Goal: Obtain resource: Download file/media

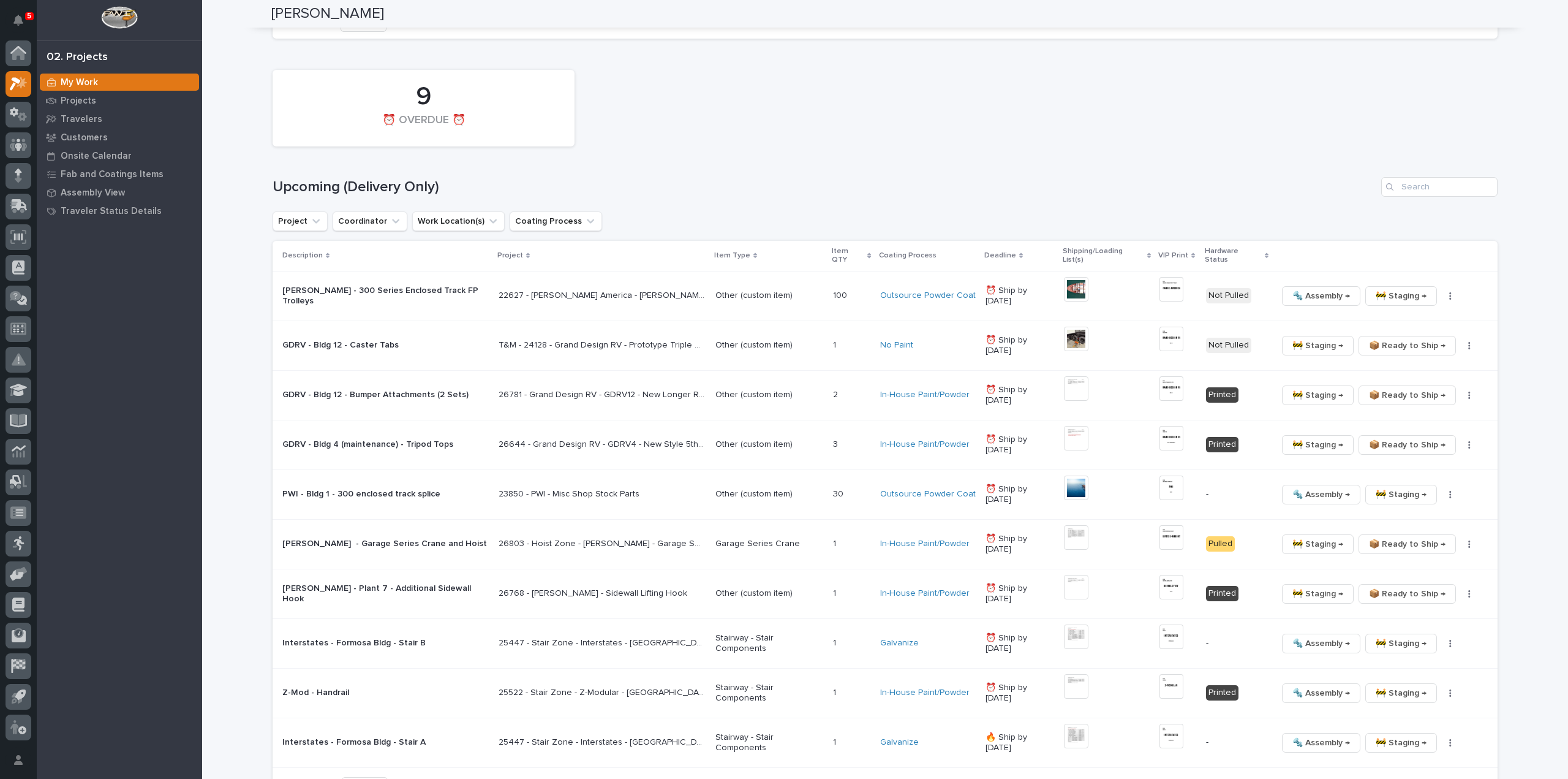
scroll to position [980, 0]
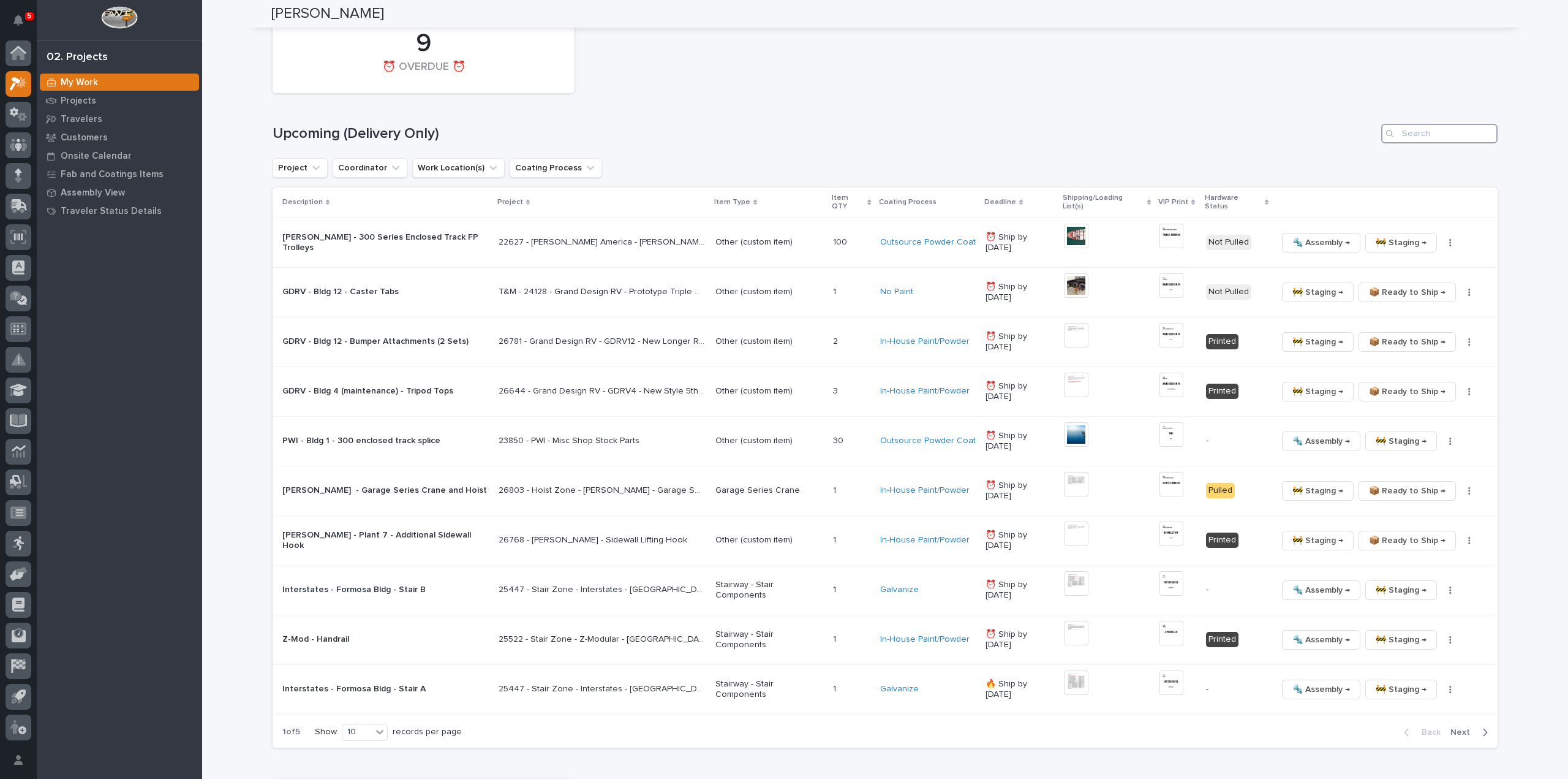
click at [1441, 133] on input "Search" at bounding box center [1440, 134] width 116 height 20
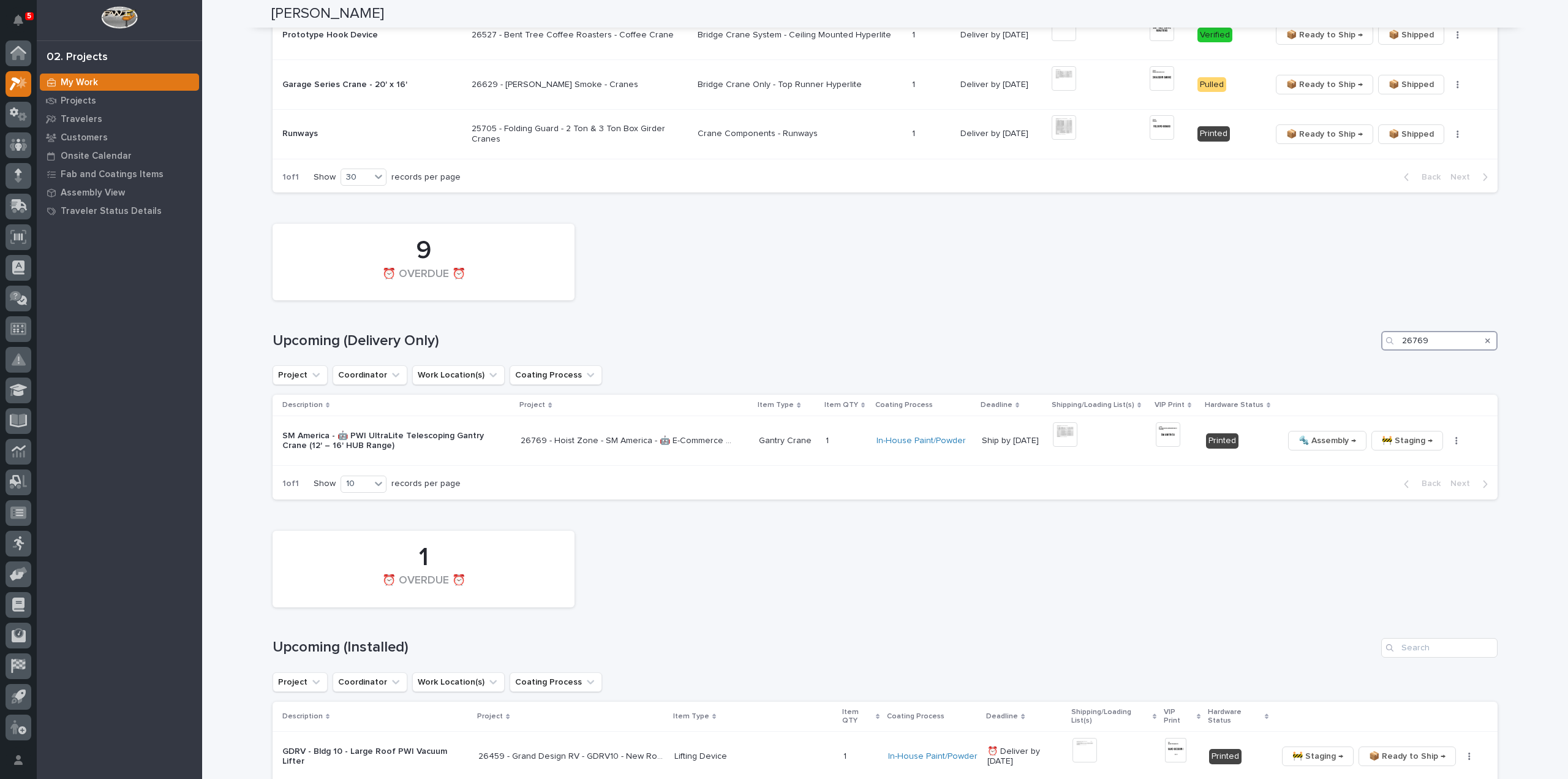
scroll to position [757, 0]
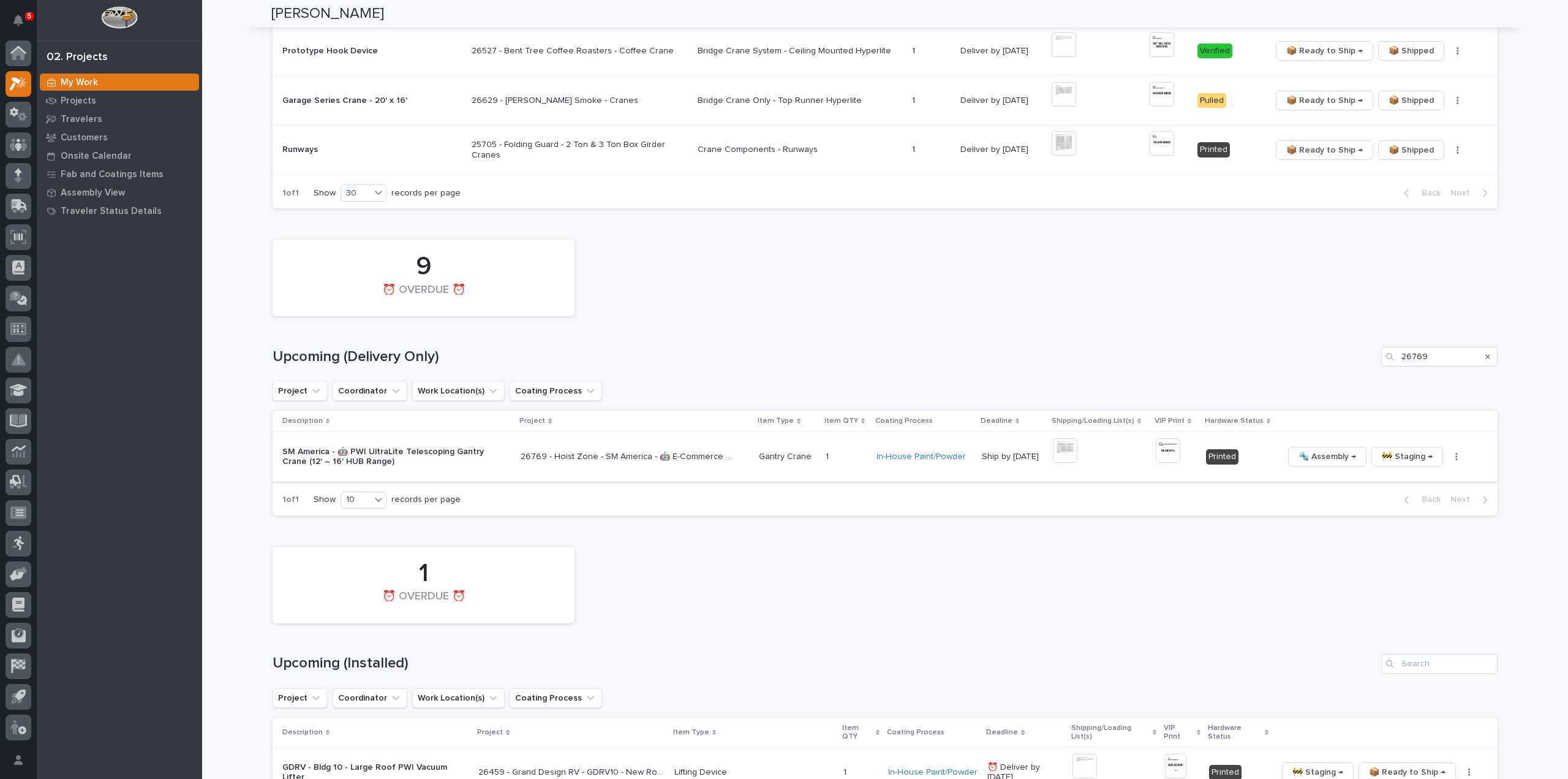
click at [1062, 452] on img at bounding box center [1065, 450] width 25 height 25
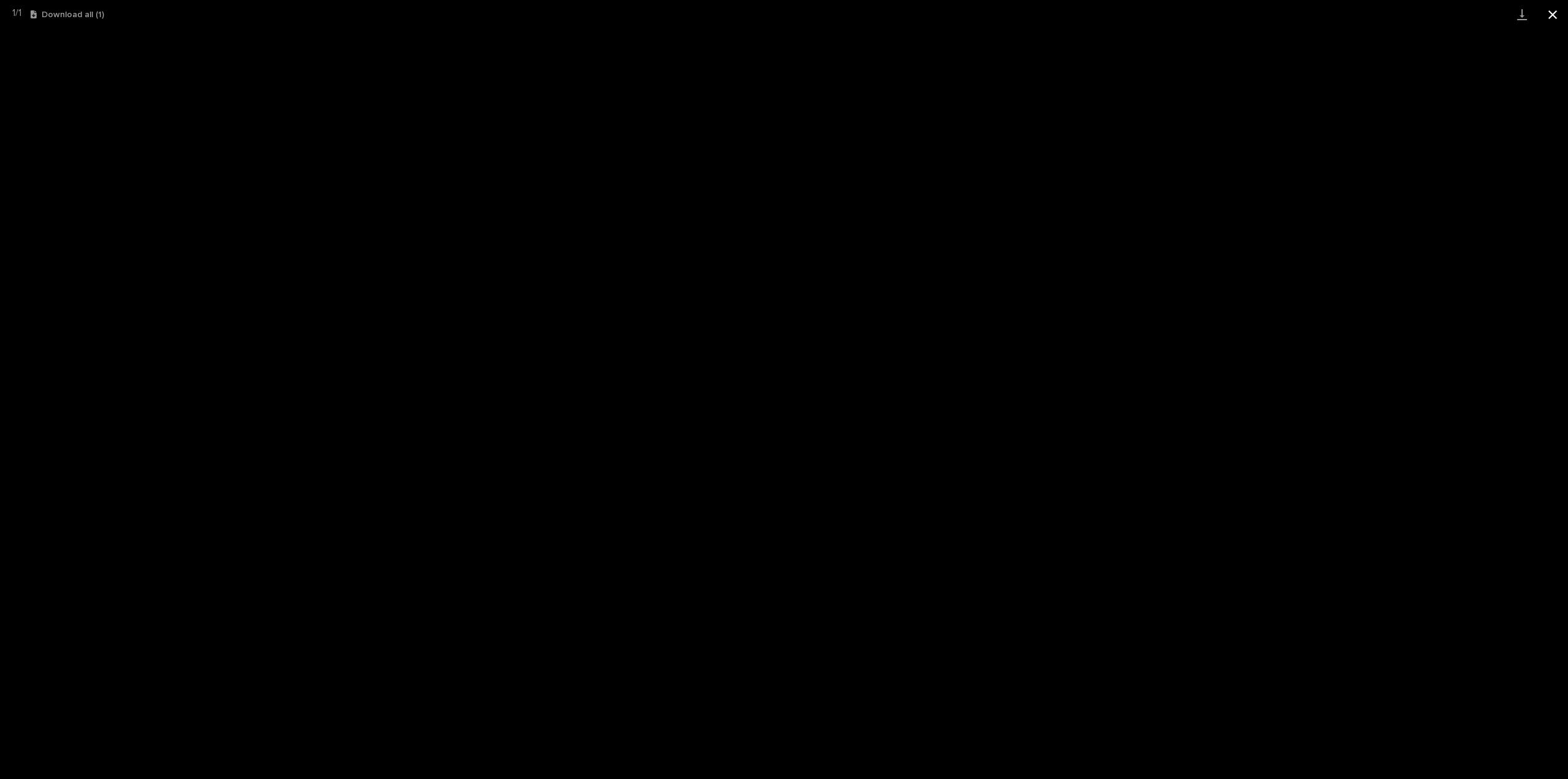
click at [1554, 15] on button "Close gallery" at bounding box center [1553, 15] width 30 height 29
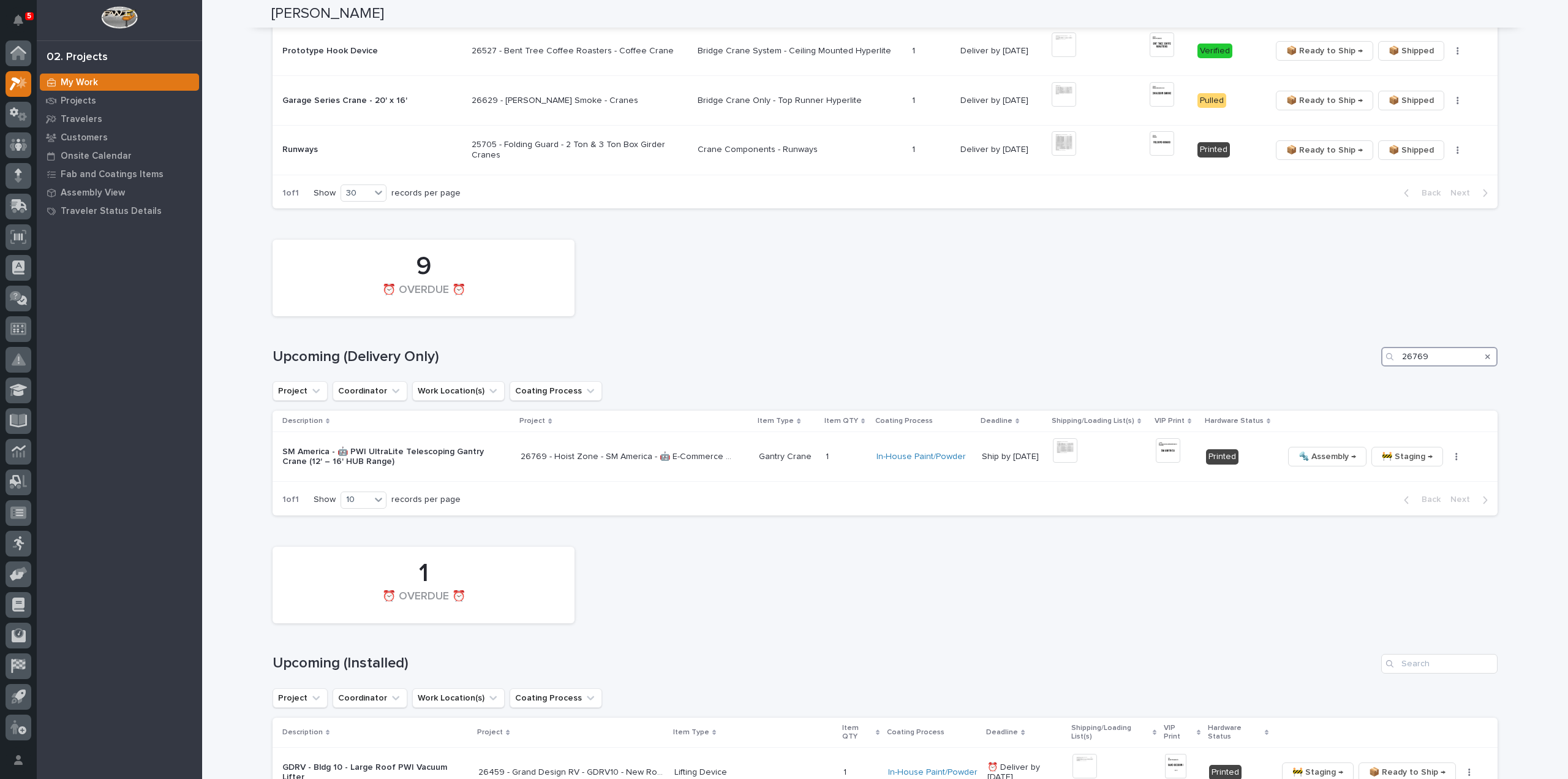
click at [1353, 373] on div "9 ⏰ OVERDUE ⏰ Upcoming (Delivery Only) 26769 Project Coordinator Work Location(…" at bounding box center [885, 374] width 1225 height 282
type input "26731"
click at [1422, 455] on button "button" at bounding box center [1431, 456] width 17 height 9
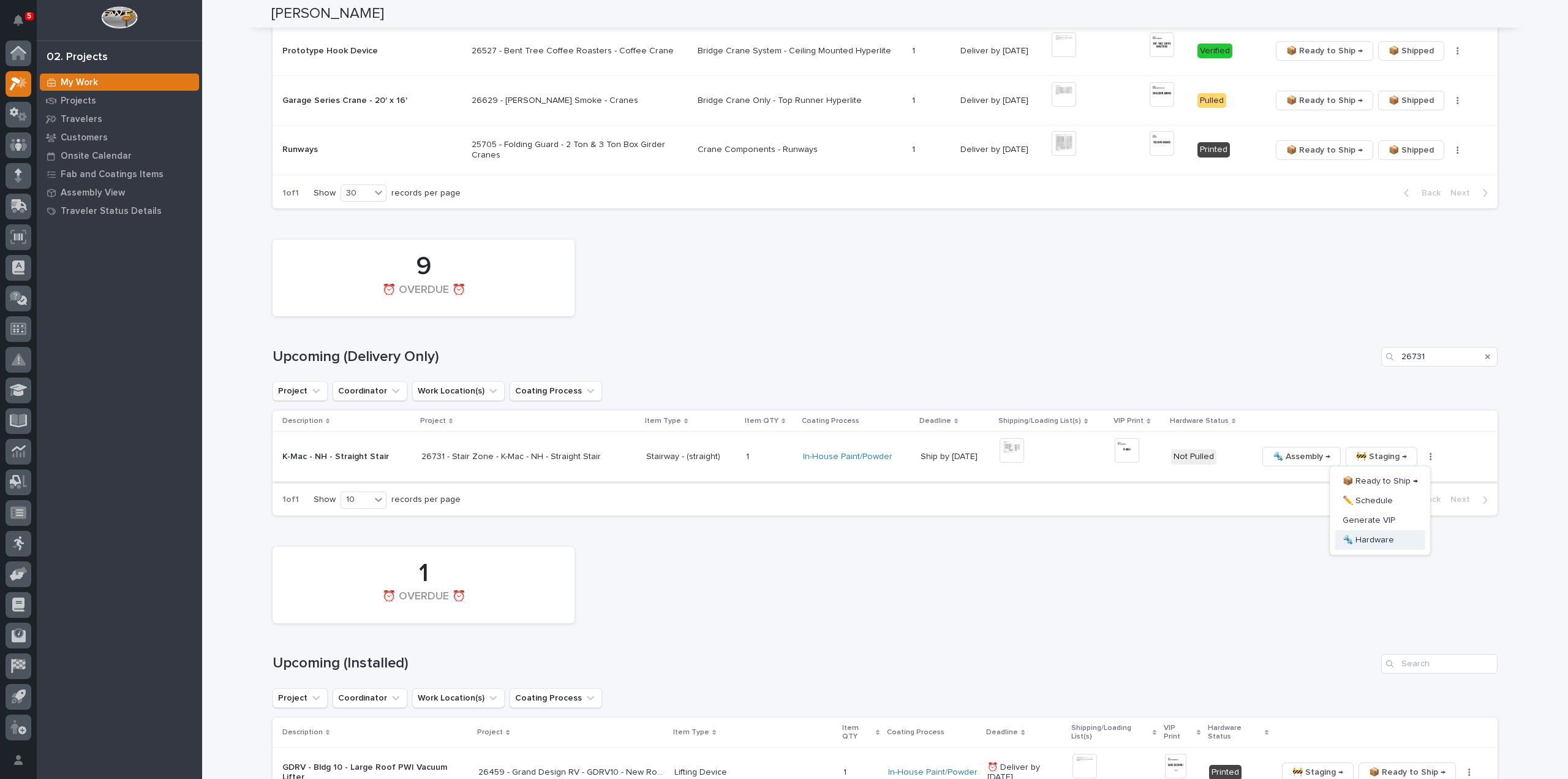
click at [1388, 539] on span "🔩 Hardware" at bounding box center [1368, 539] width 51 height 15
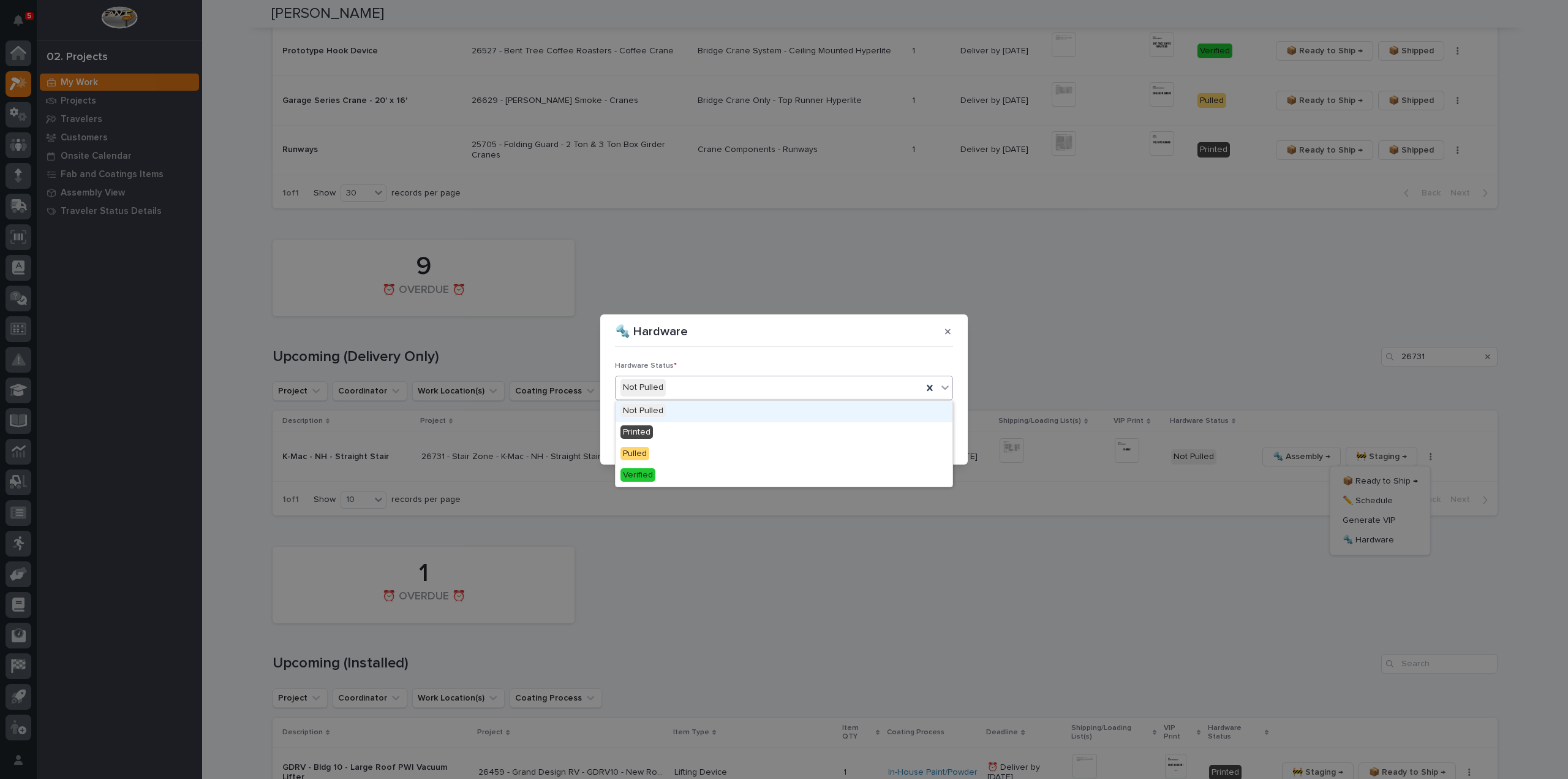
click at [691, 389] on div "Not Pulled" at bounding box center [769, 387] width 307 height 20
click at [667, 433] on div "Printed" at bounding box center [784, 433] width 337 height 22
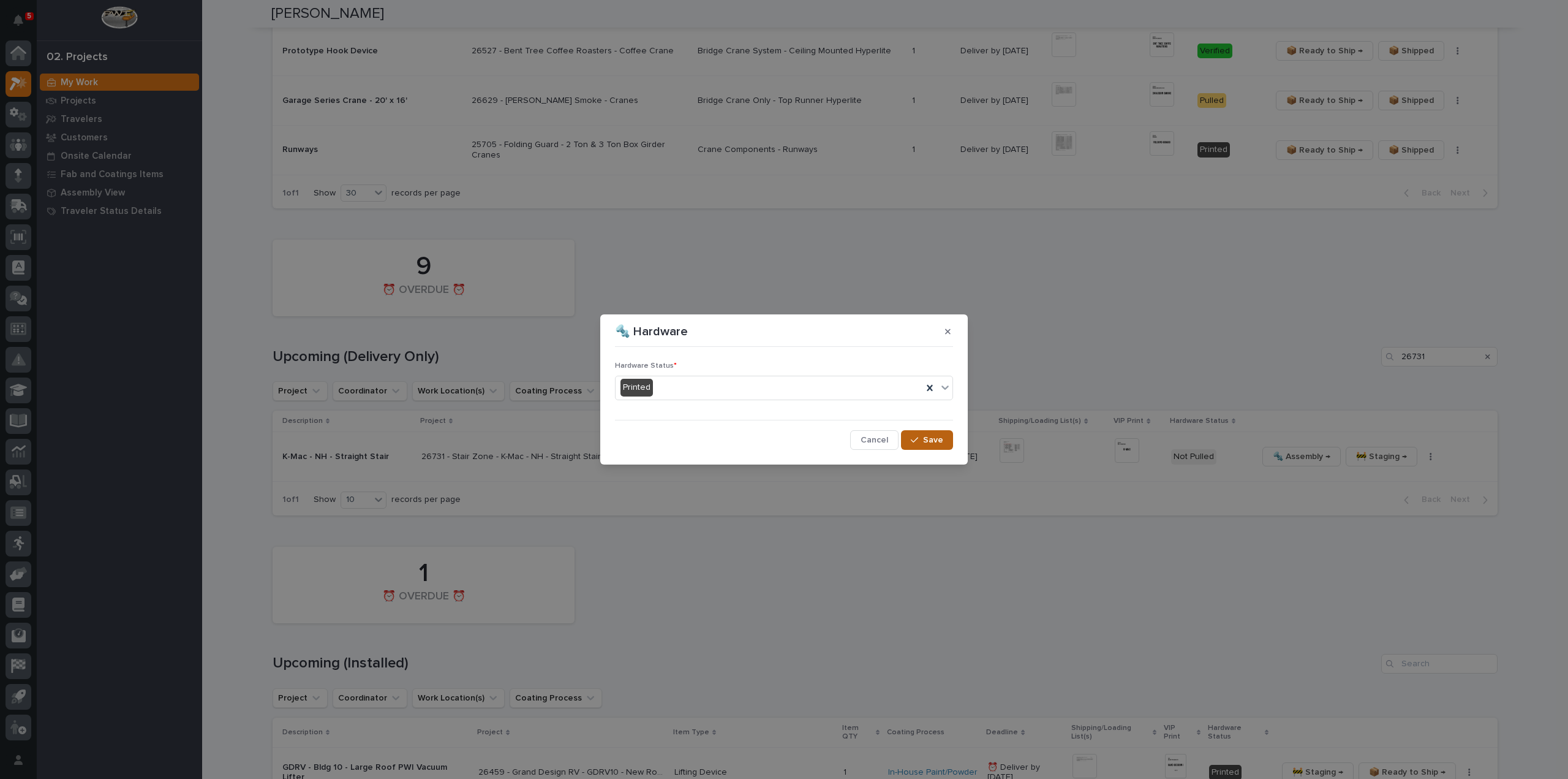
click at [933, 439] on span "Save" at bounding box center [933, 439] width 20 height 11
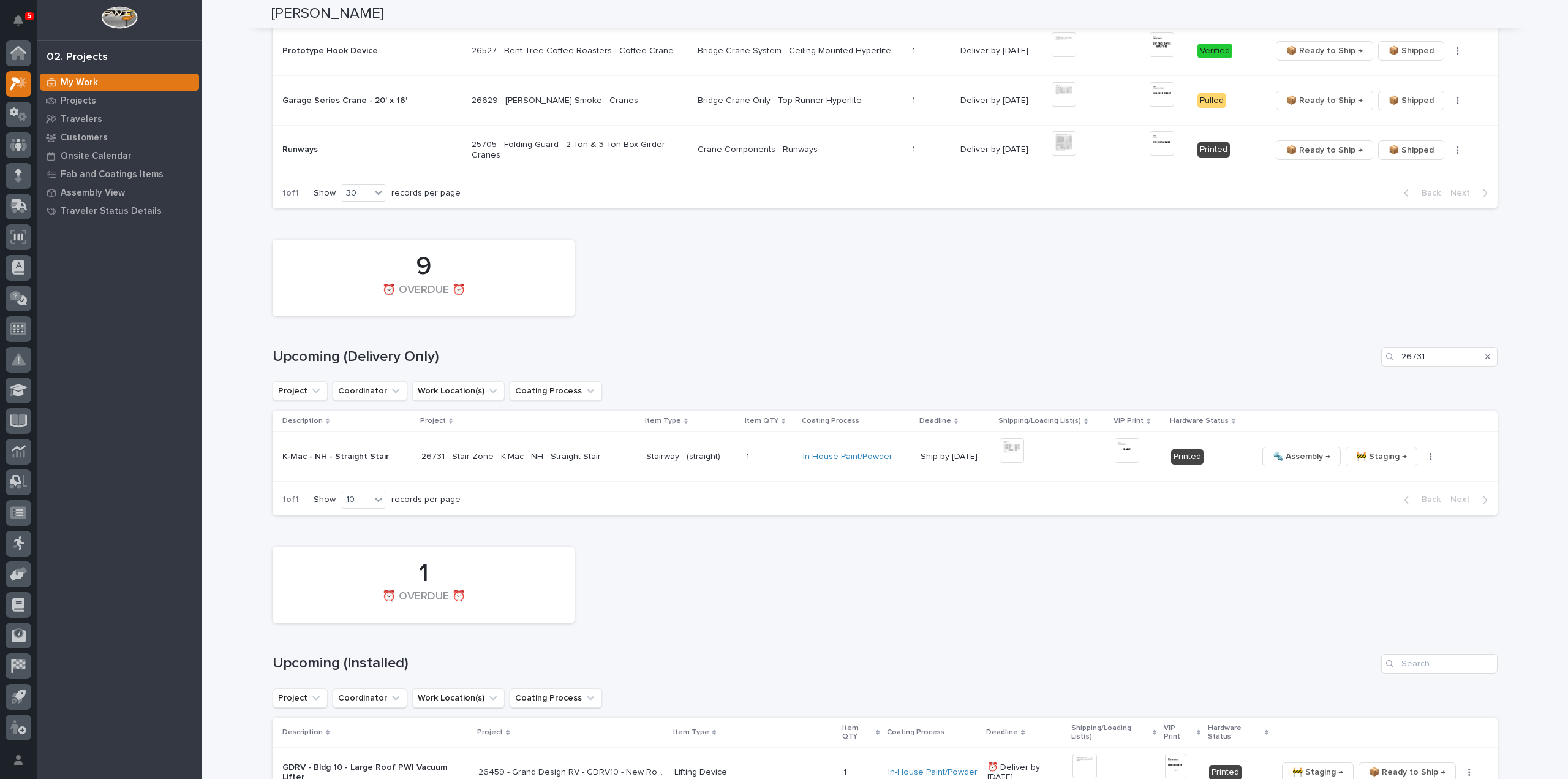
click at [1480, 356] on div "Search" at bounding box center [1488, 356] width 20 height 20
click at [1486, 354] on icon "Search" at bounding box center [1488, 357] width 5 height 5
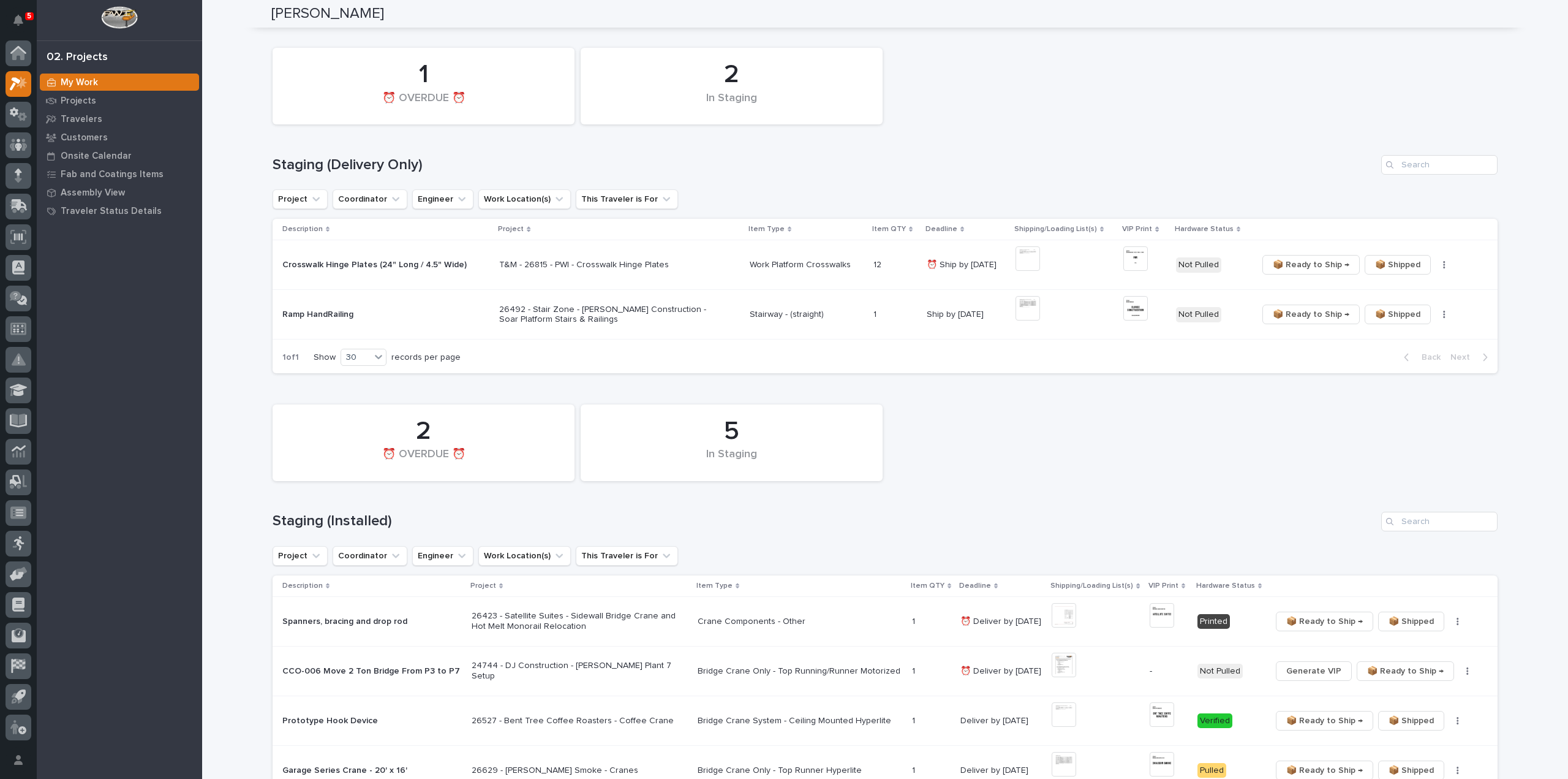
scroll to position [0, 0]
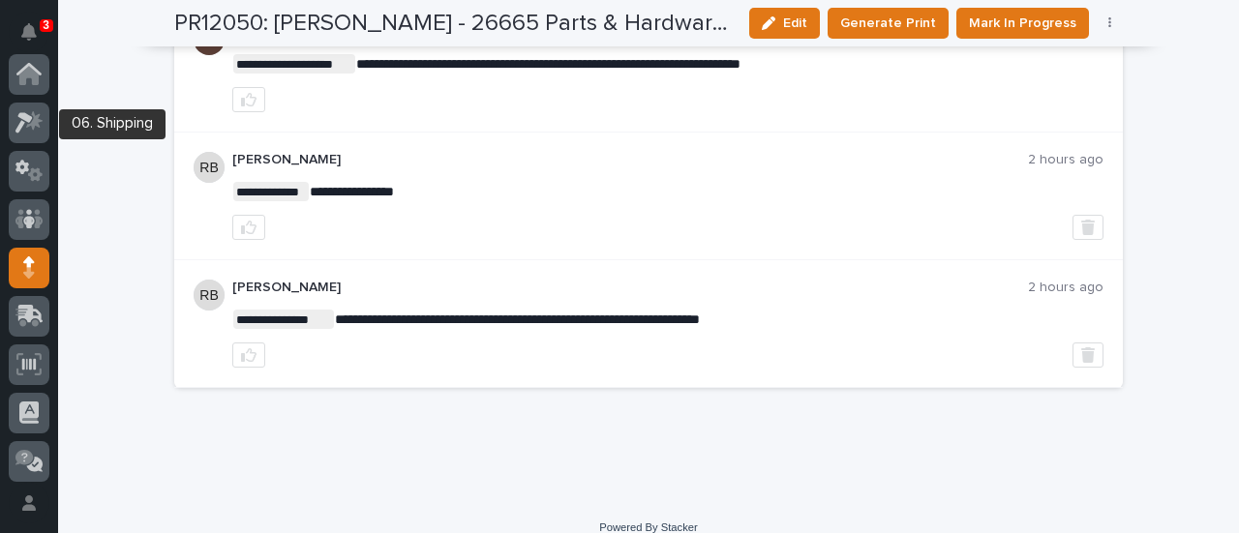
scroll to position [194, 0]
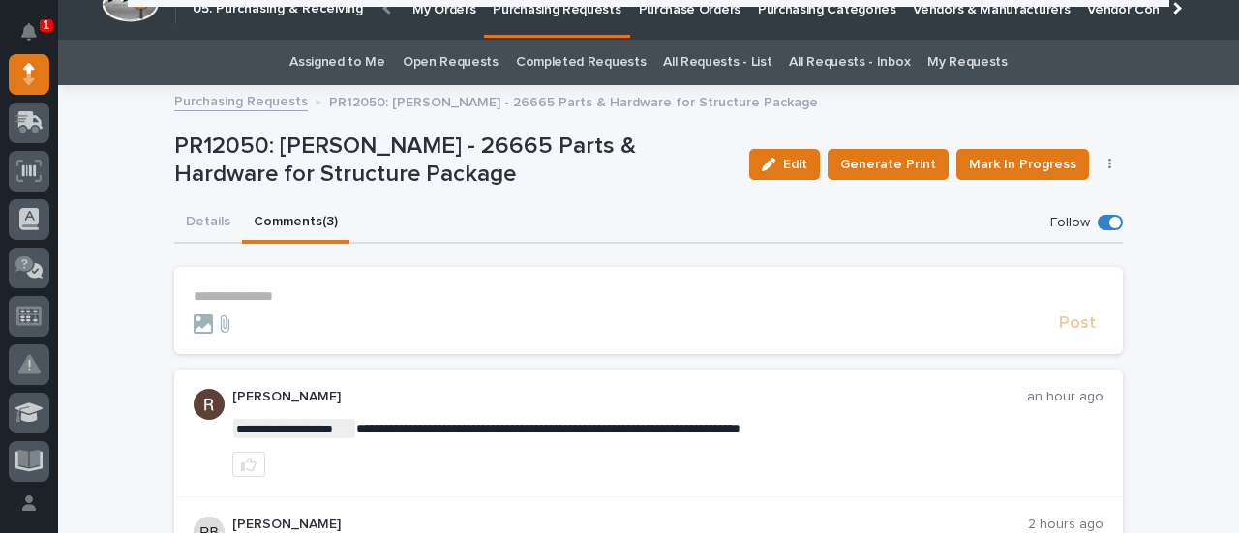
scroll to position [18, 0]
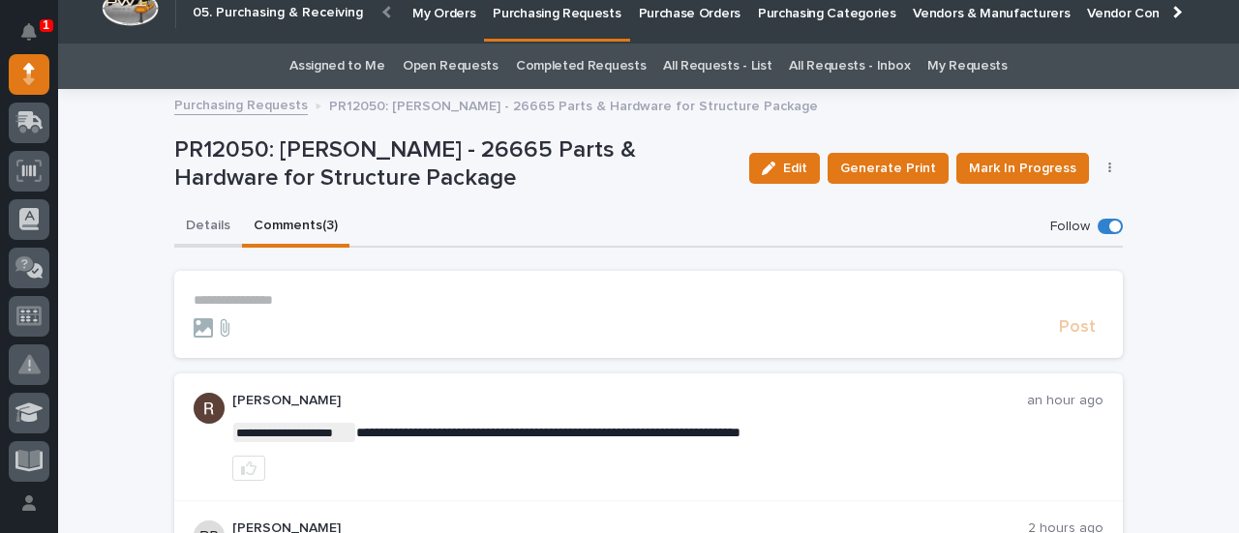
click at [198, 222] on button "Details" at bounding box center [208, 227] width 68 height 41
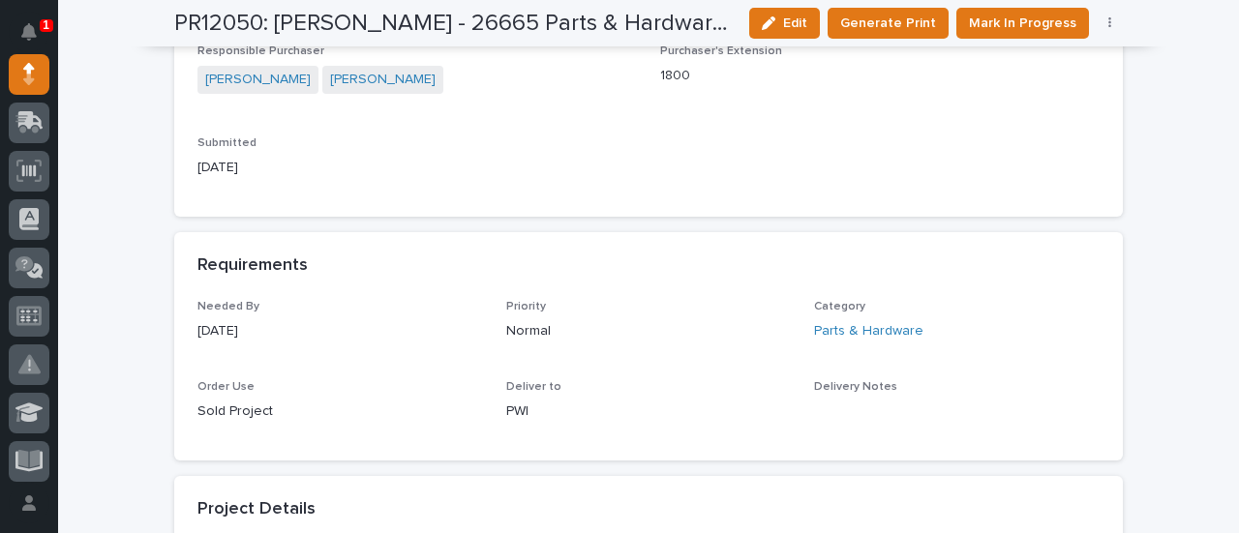
scroll to position [968, 0]
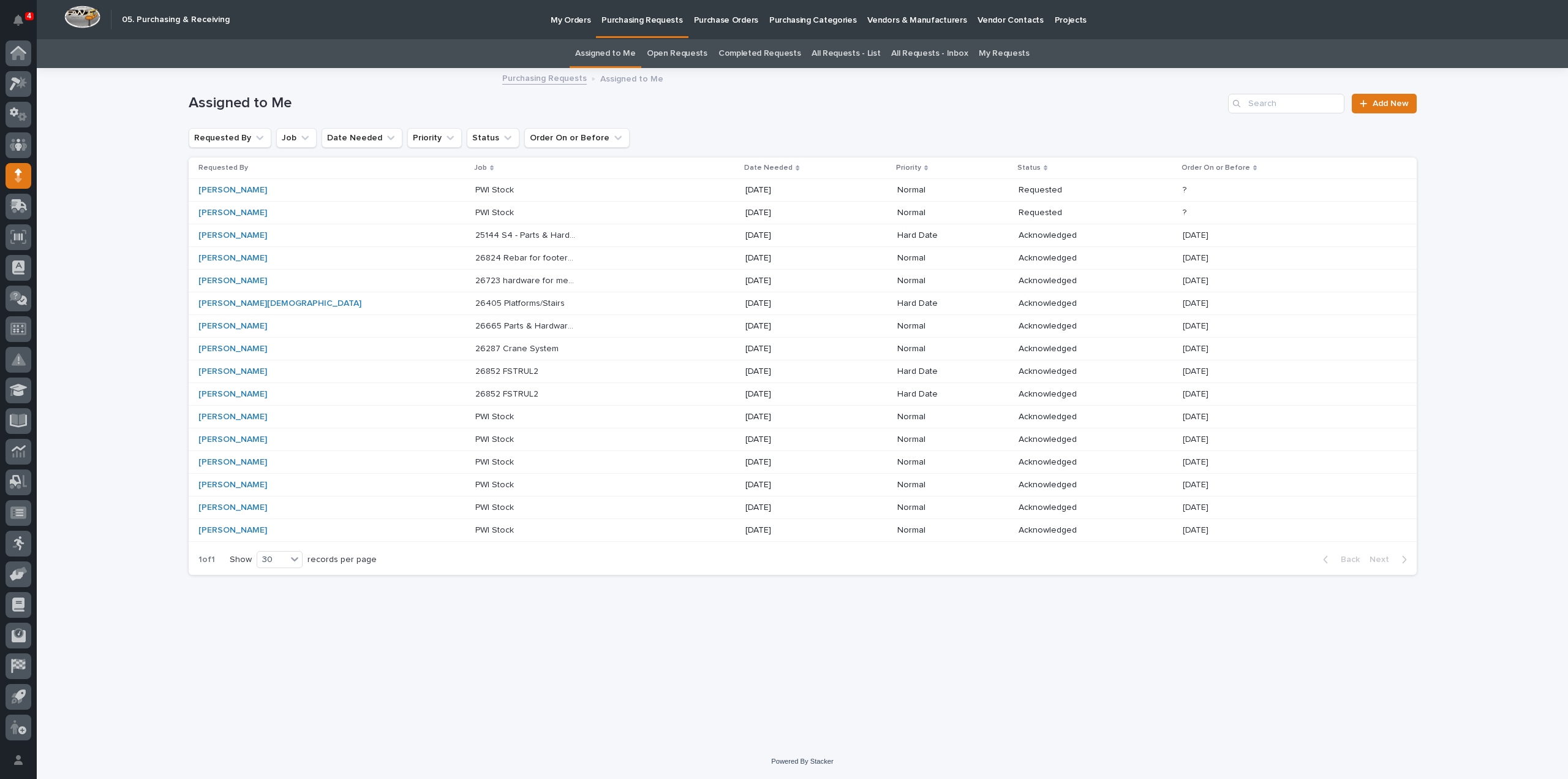
click at [475, 298] on p "26405 Platforms/Stairs" at bounding box center [521, 302] width 92 height 13
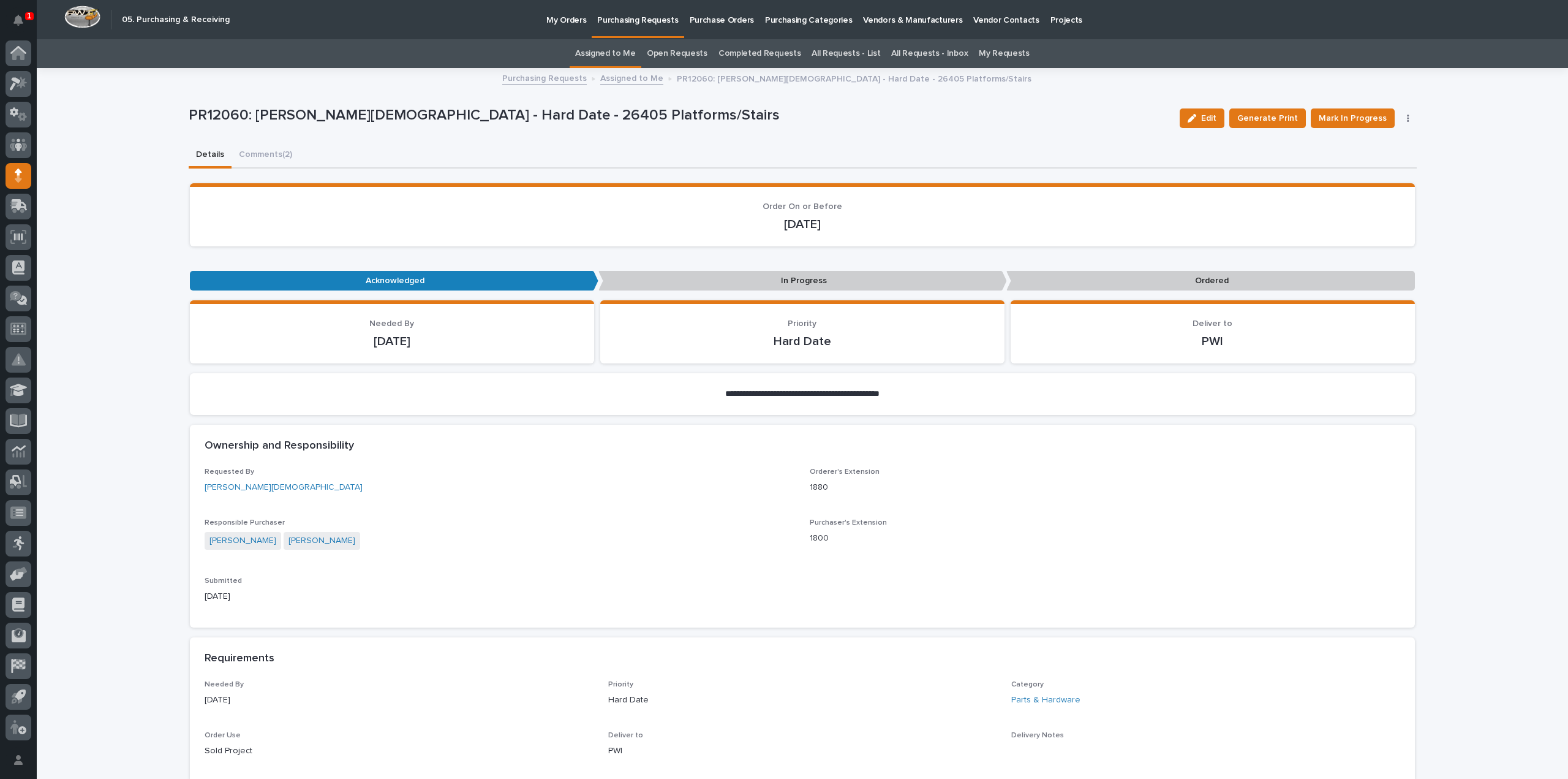
click at [271, 153] on button "Comments (2)" at bounding box center [265, 156] width 68 height 26
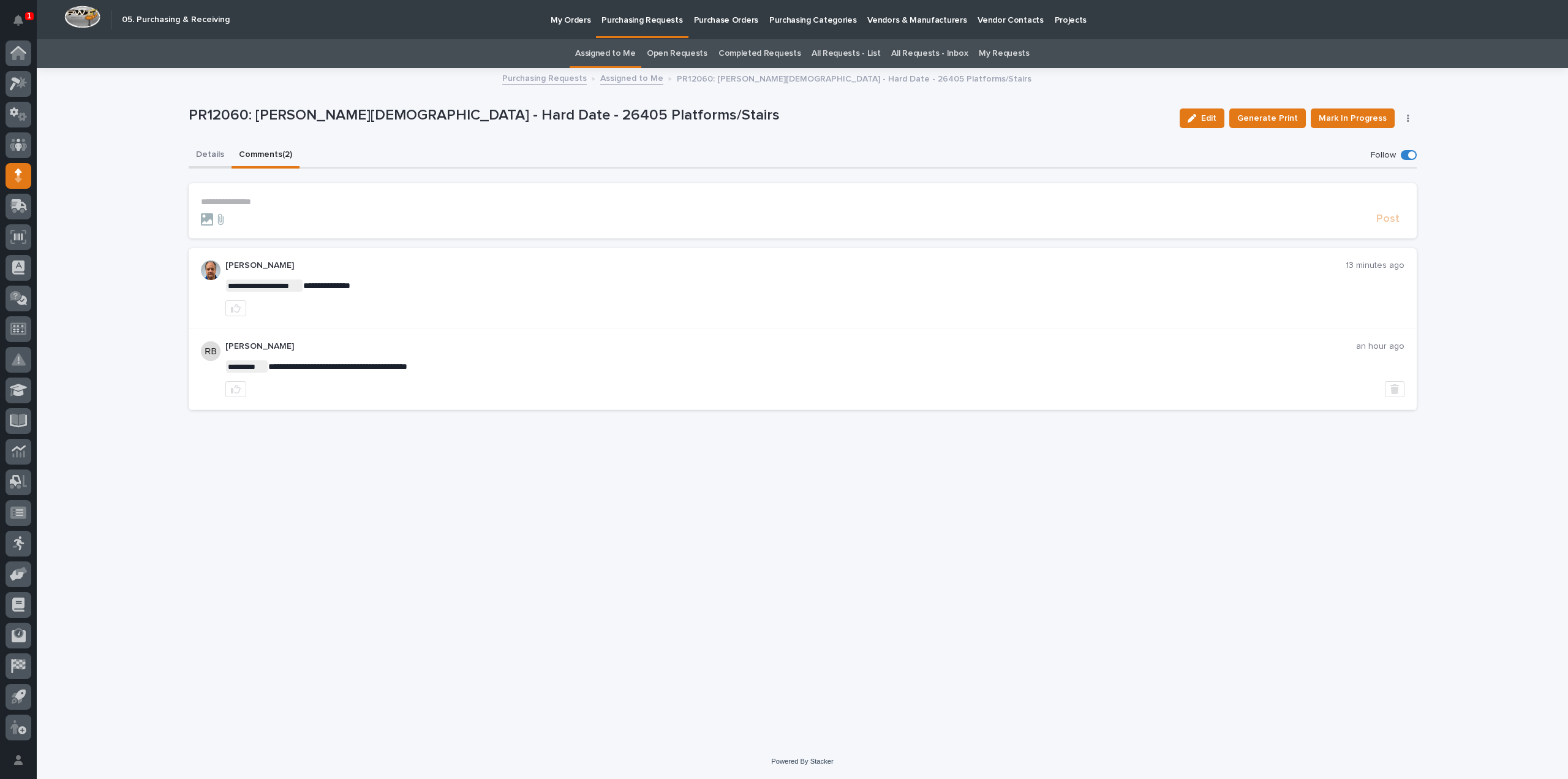
click at [210, 152] on button "Details" at bounding box center [210, 156] width 43 height 26
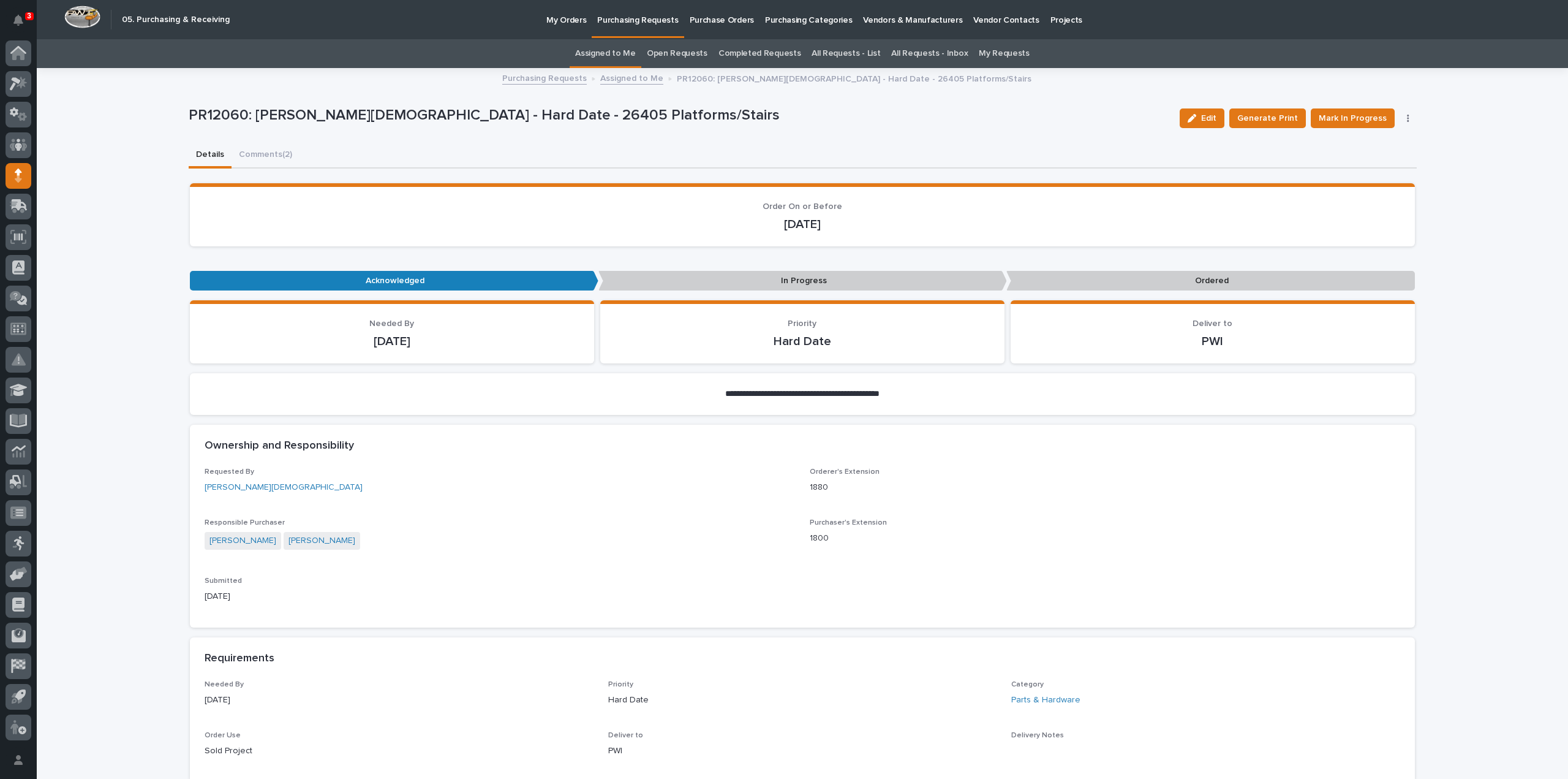
click at [834, 55] on link "All Requests - List" at bounding box center [846, 54] width 68 height 29
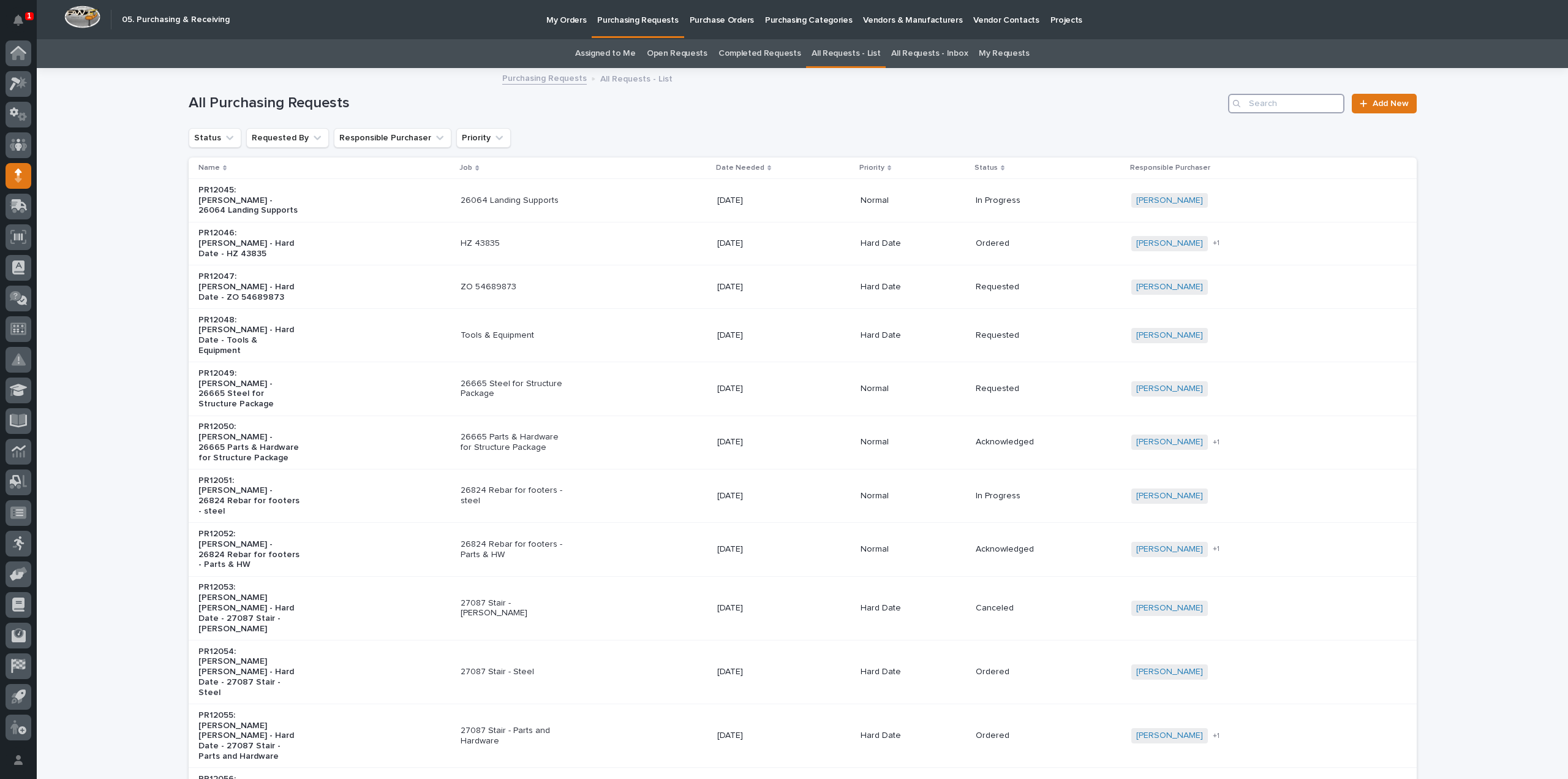
click at [1291, 106] on input "Search" at bounding box center [1286, 103] width 116 height 20
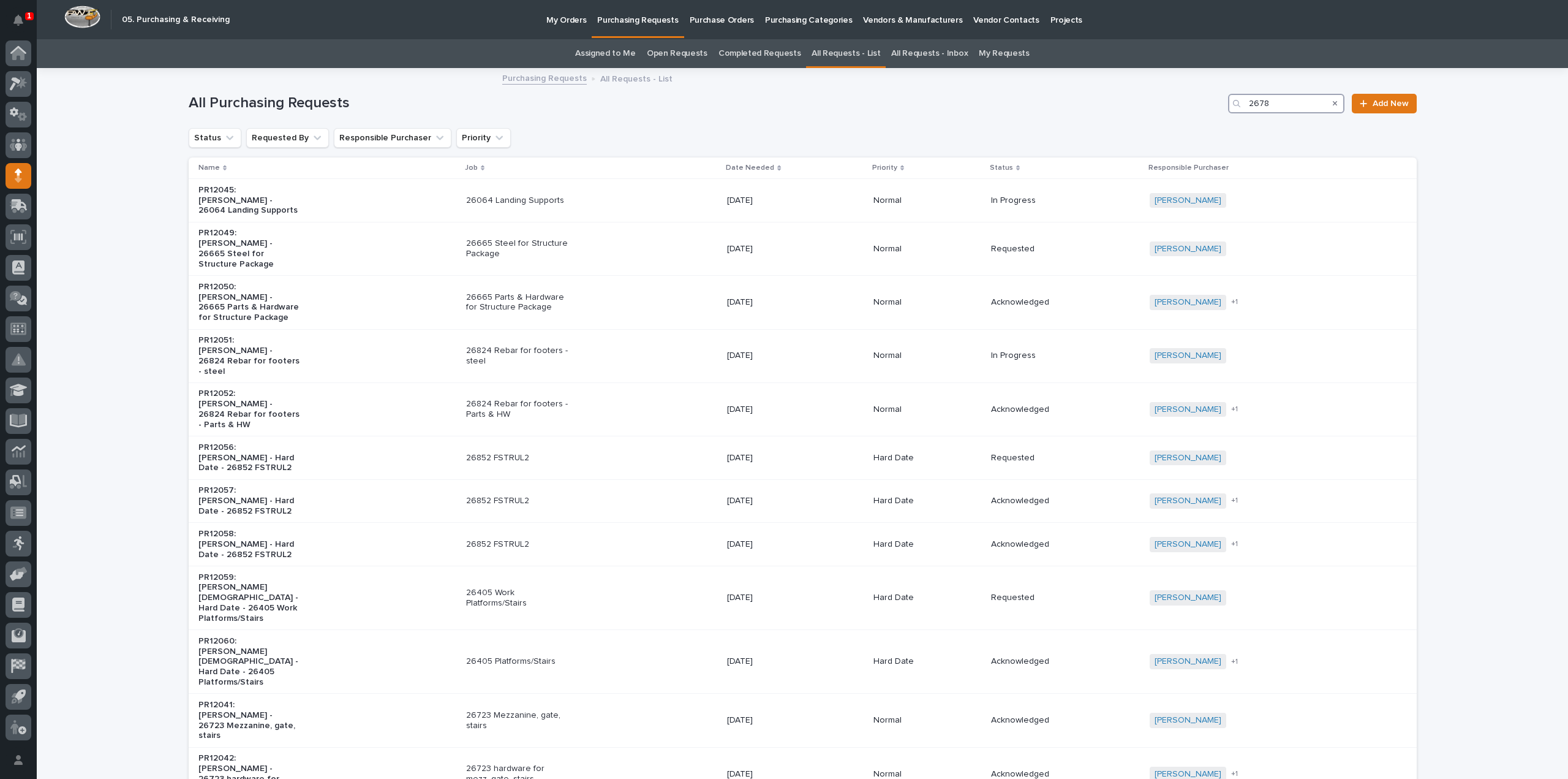
type input "26781"
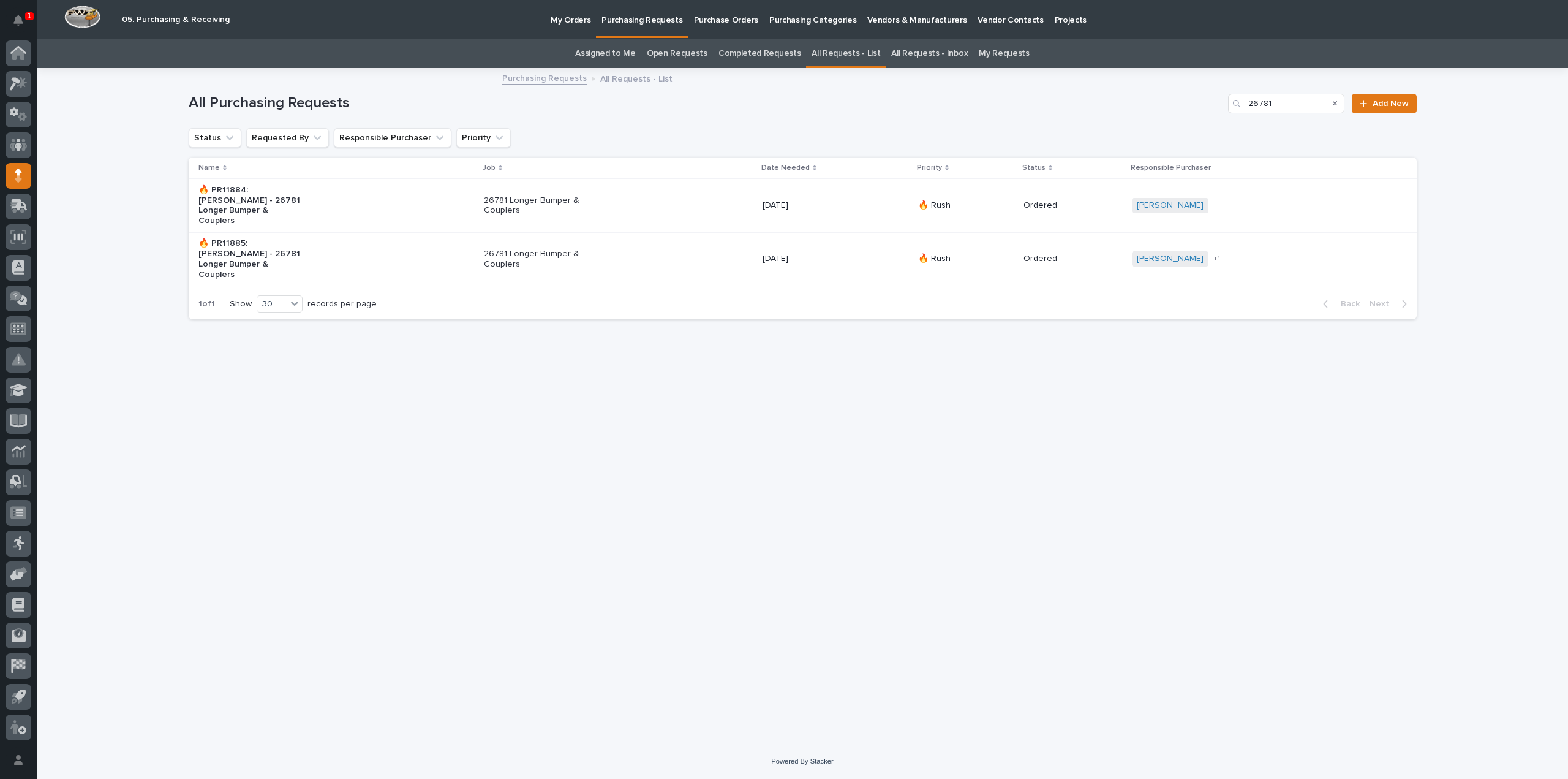
click at [506, 249] on p "26781 Longer Bumper & Couplers" at bounding box center [535, 259] width 103 height 21
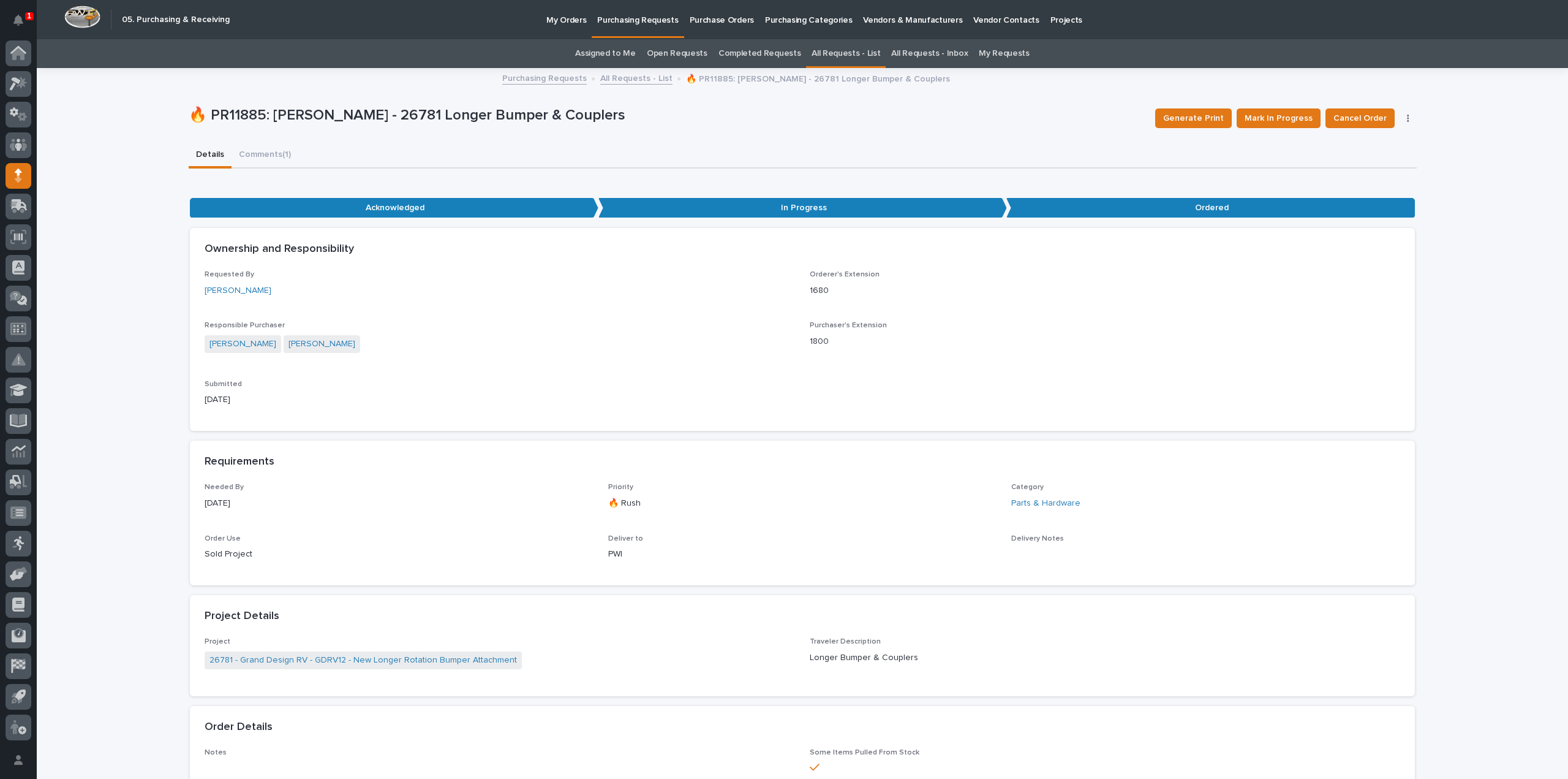
scroll to position [613, 0]
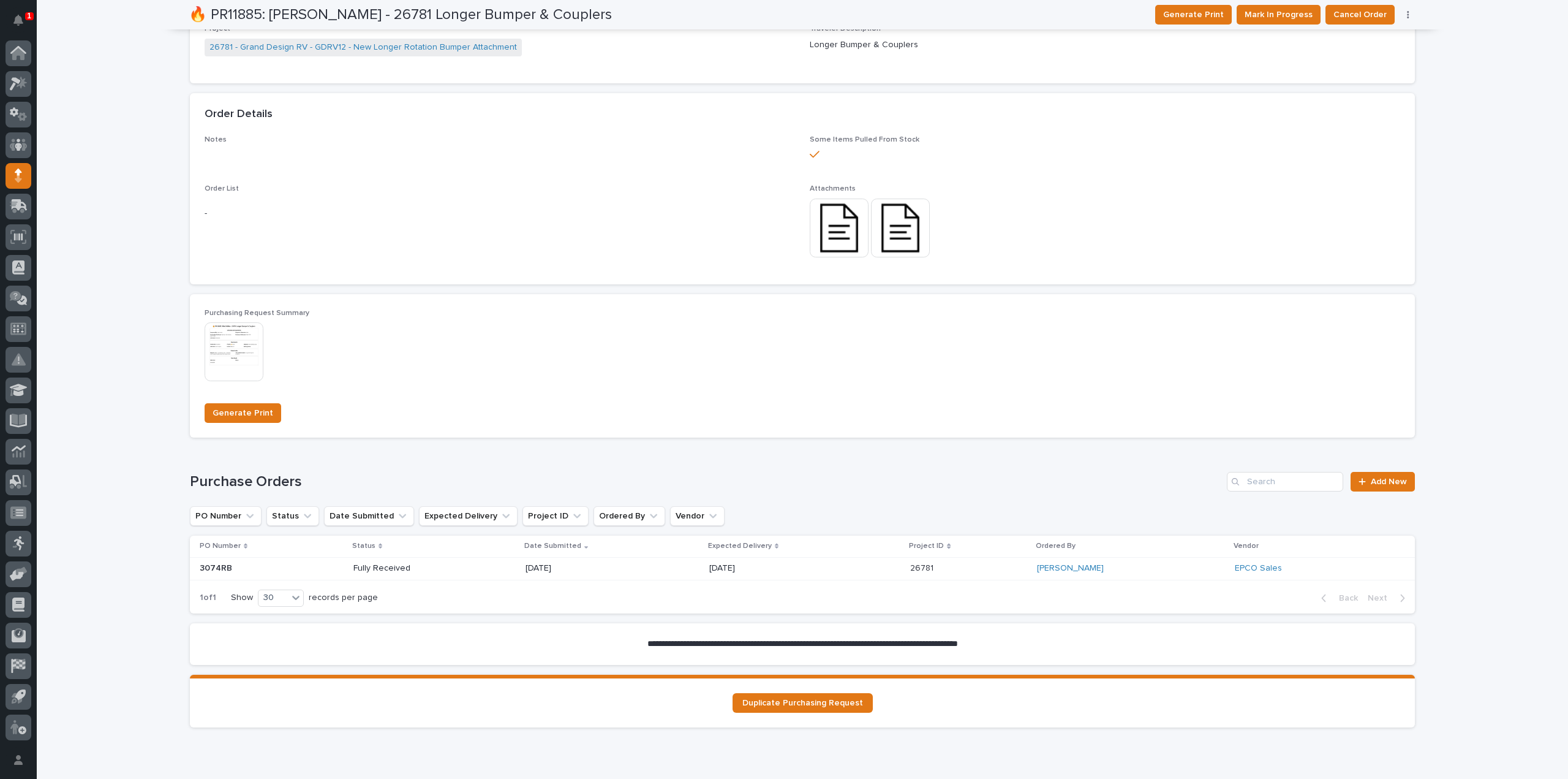
click at [368, 568] on p "Fully Received" at bounding box center [397, 568] width 87 height 10
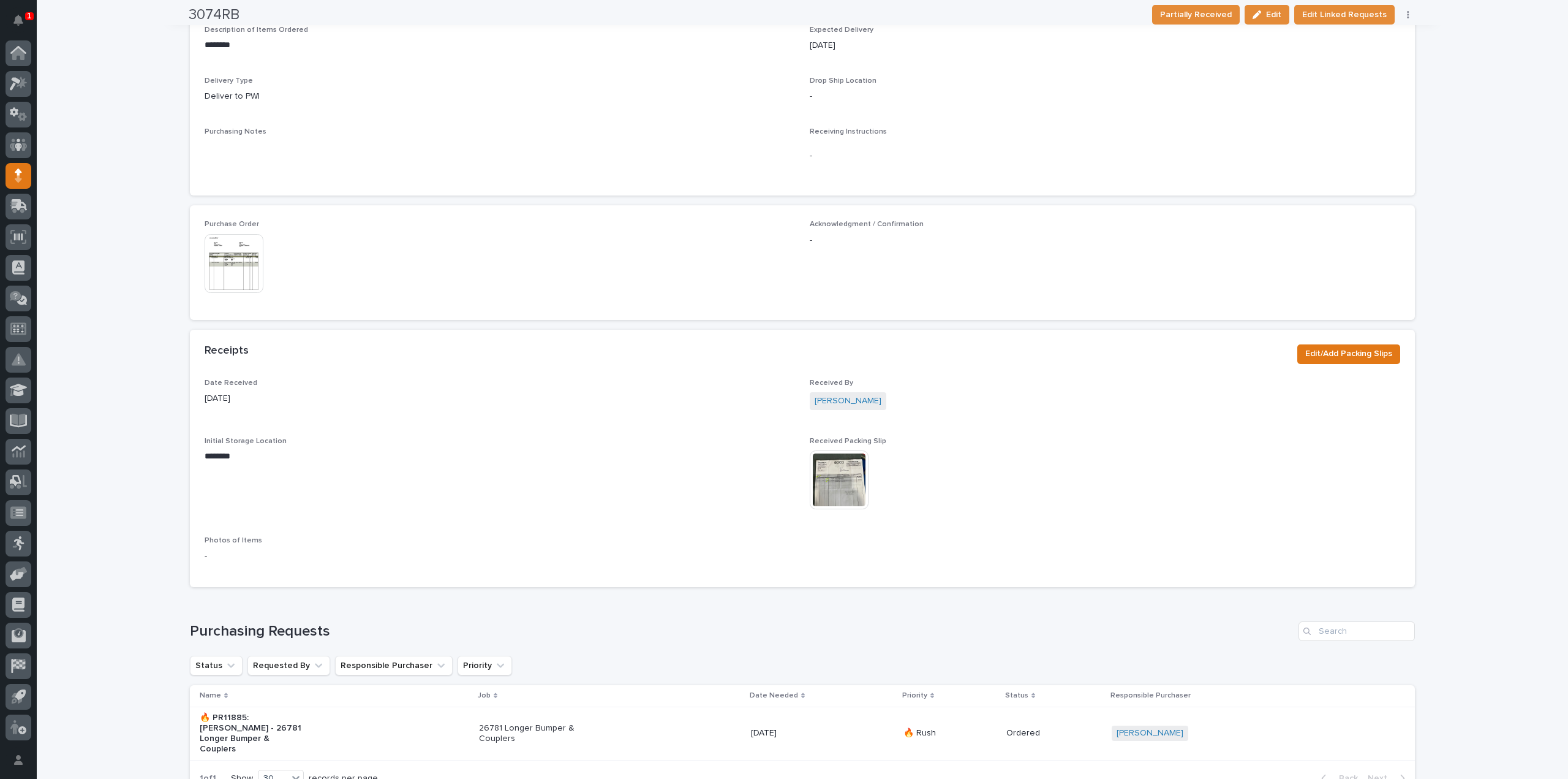
scroll to position [522, 0]
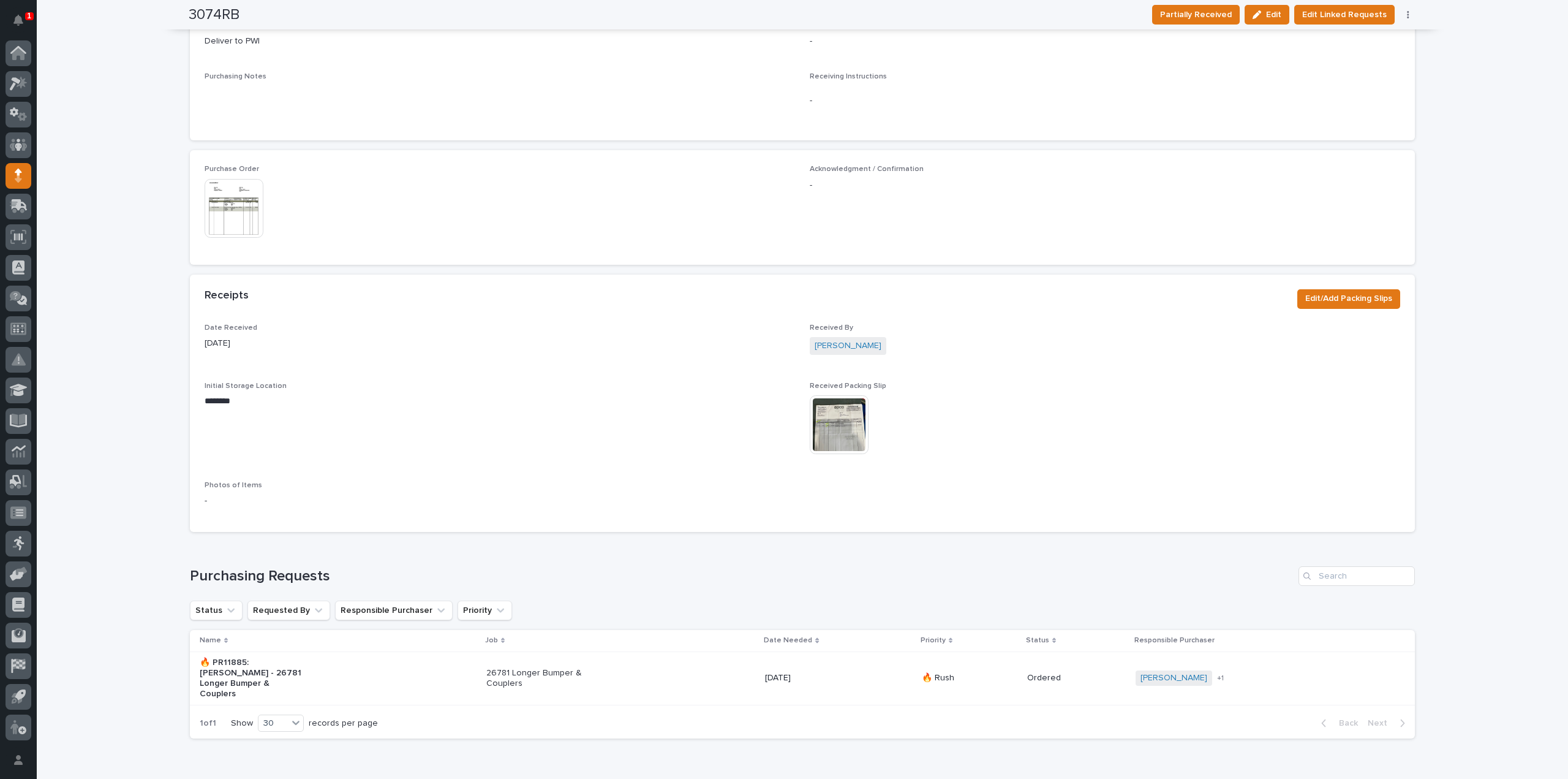
click at [842, 434] on img at bounding box center [839, 424] width 59 height 59
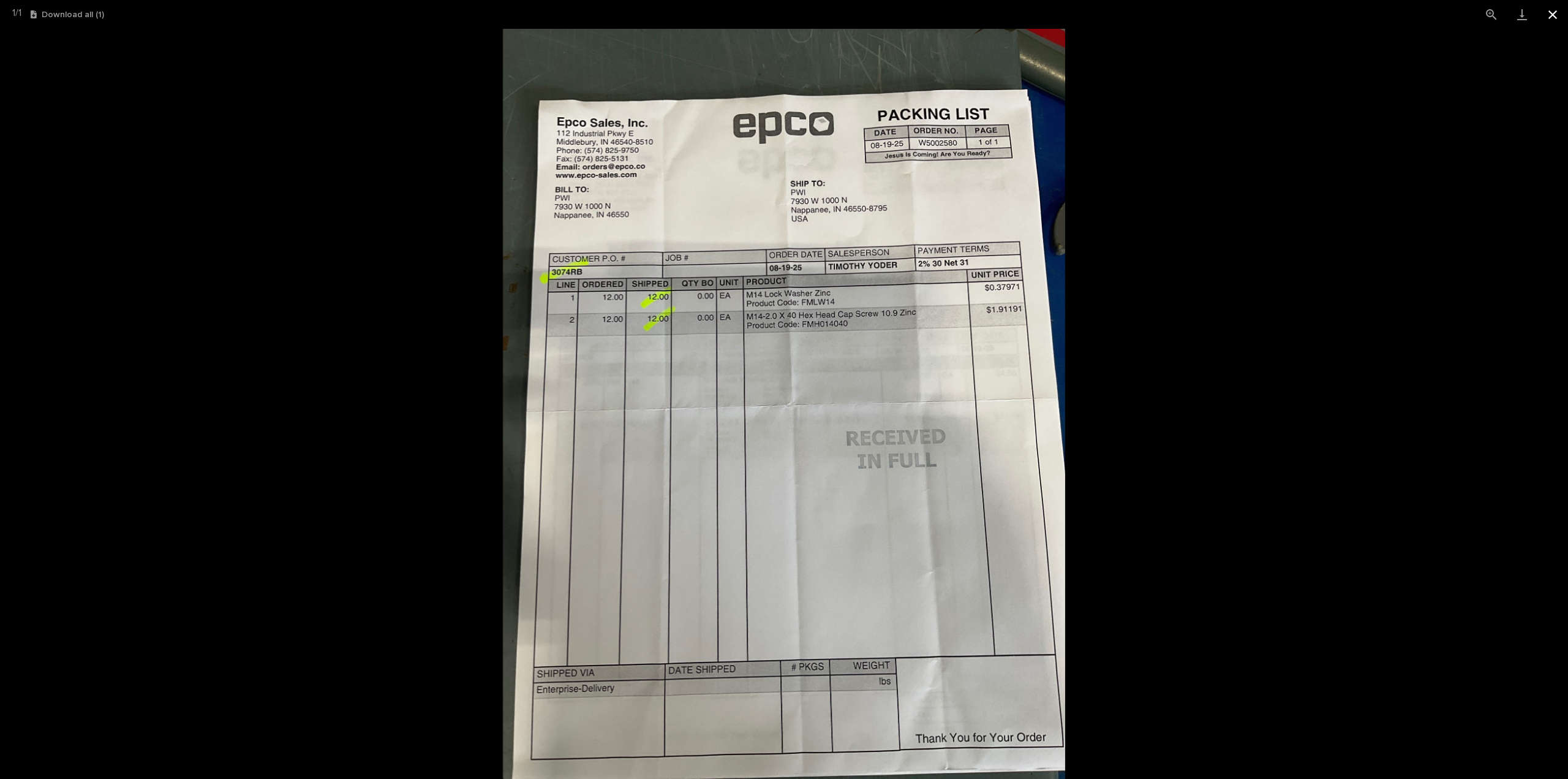
click at [1554, 15] on button "Close gallery" at bounding box center [1553, 15] width 30 height 29
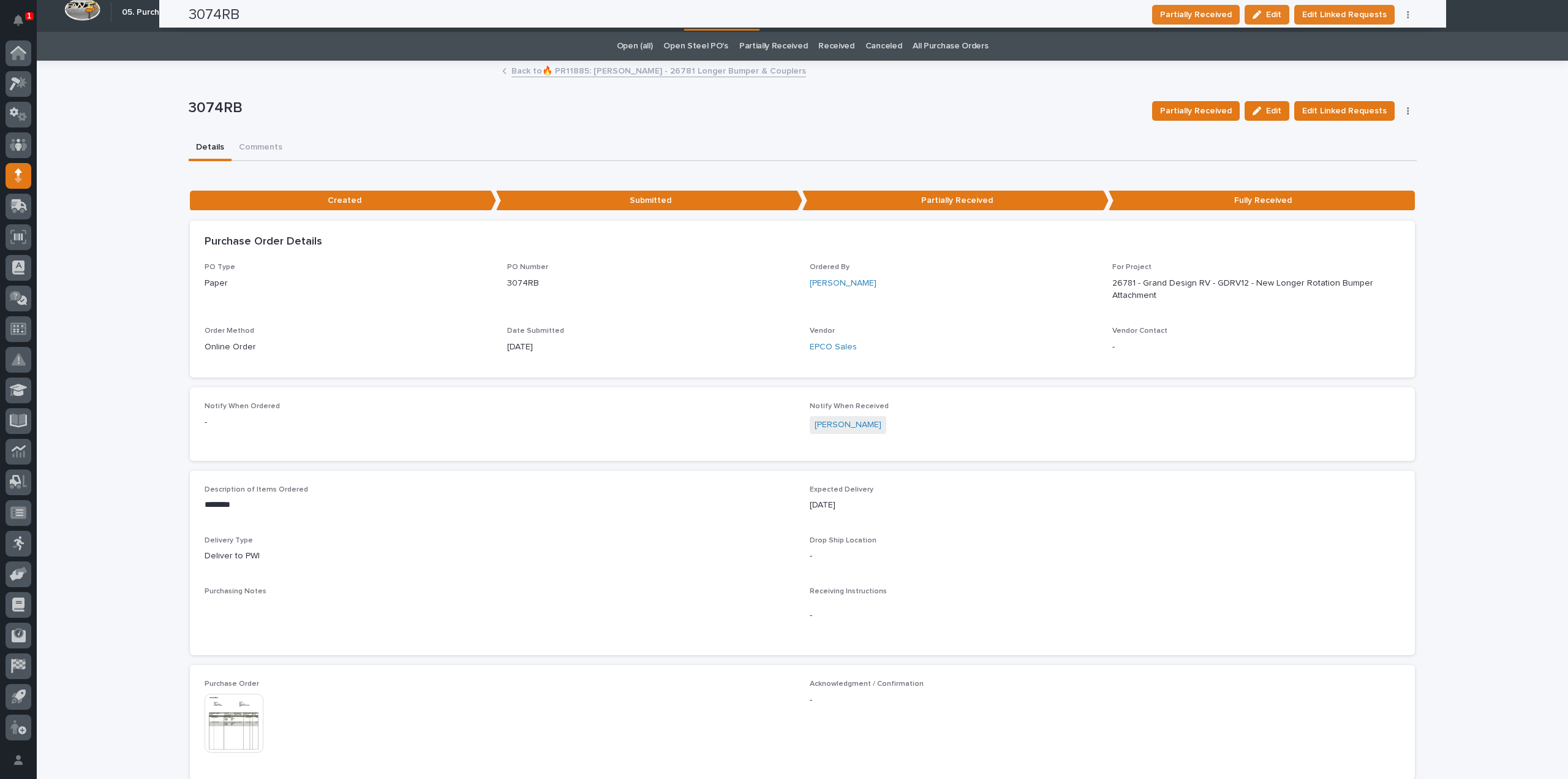
scroll to position [0, 0]
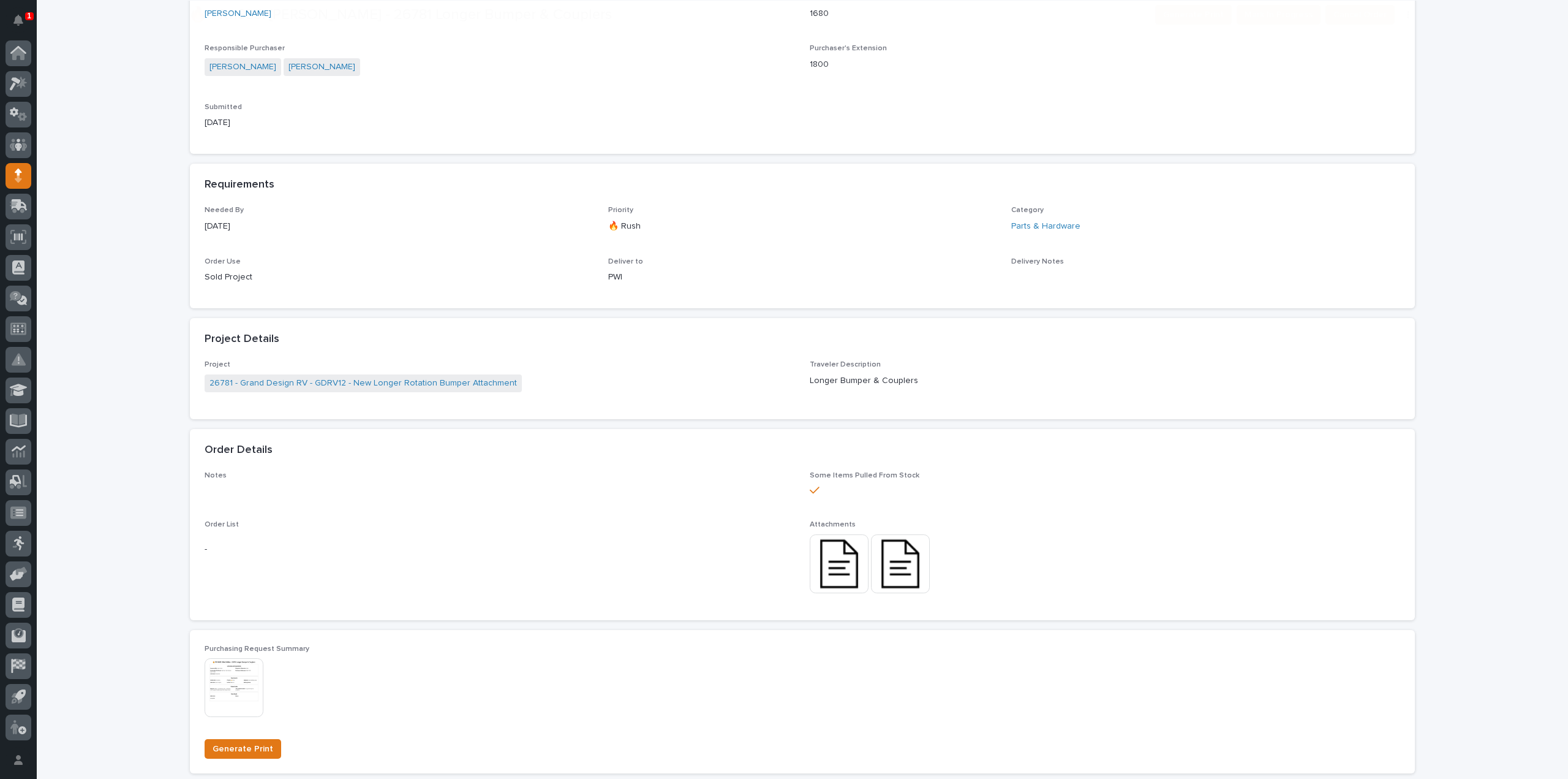
scroll to position [284, 0]
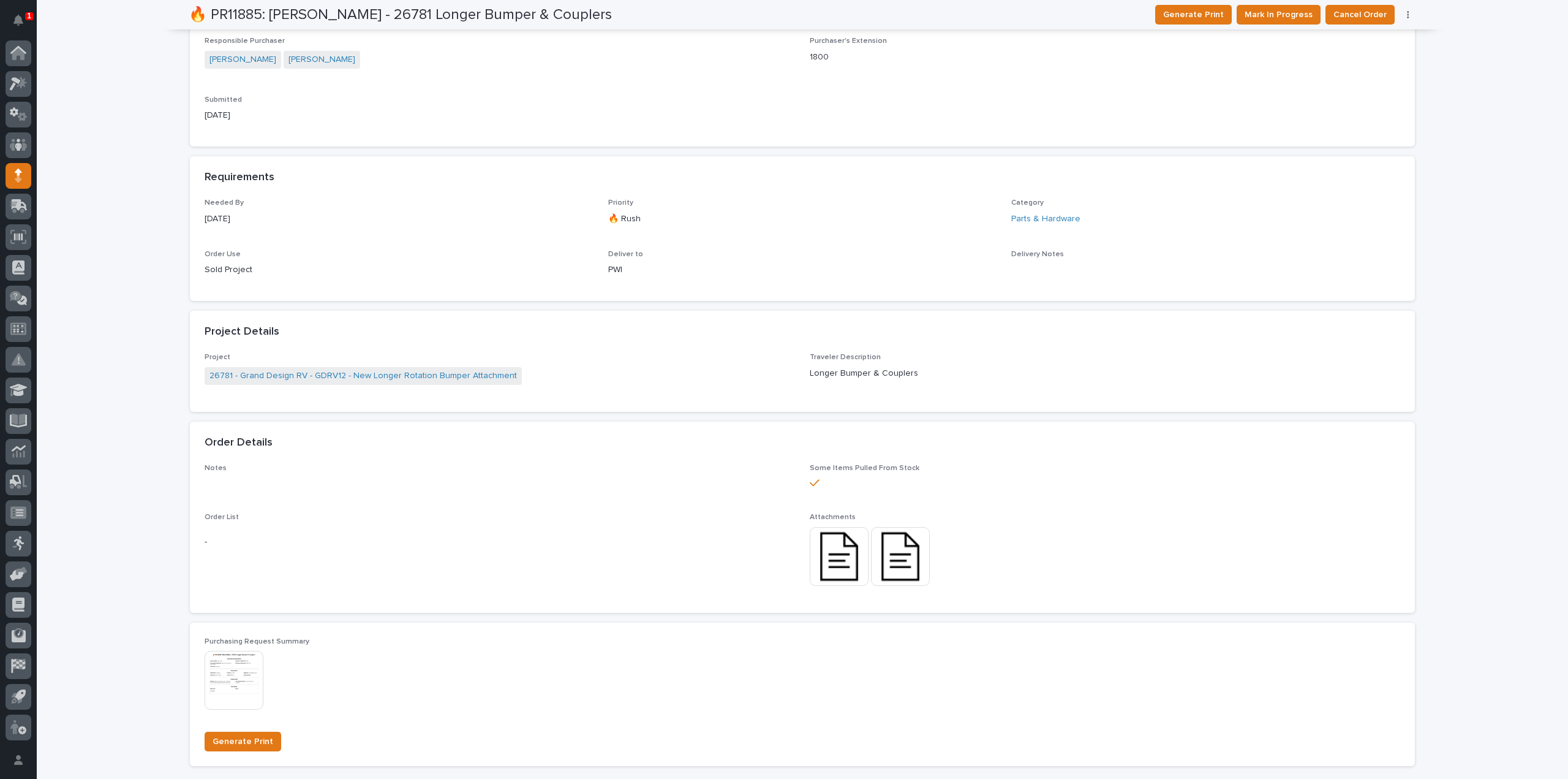
click at [852, 563] on img at bounding box center [839, 556] width 59 height 59
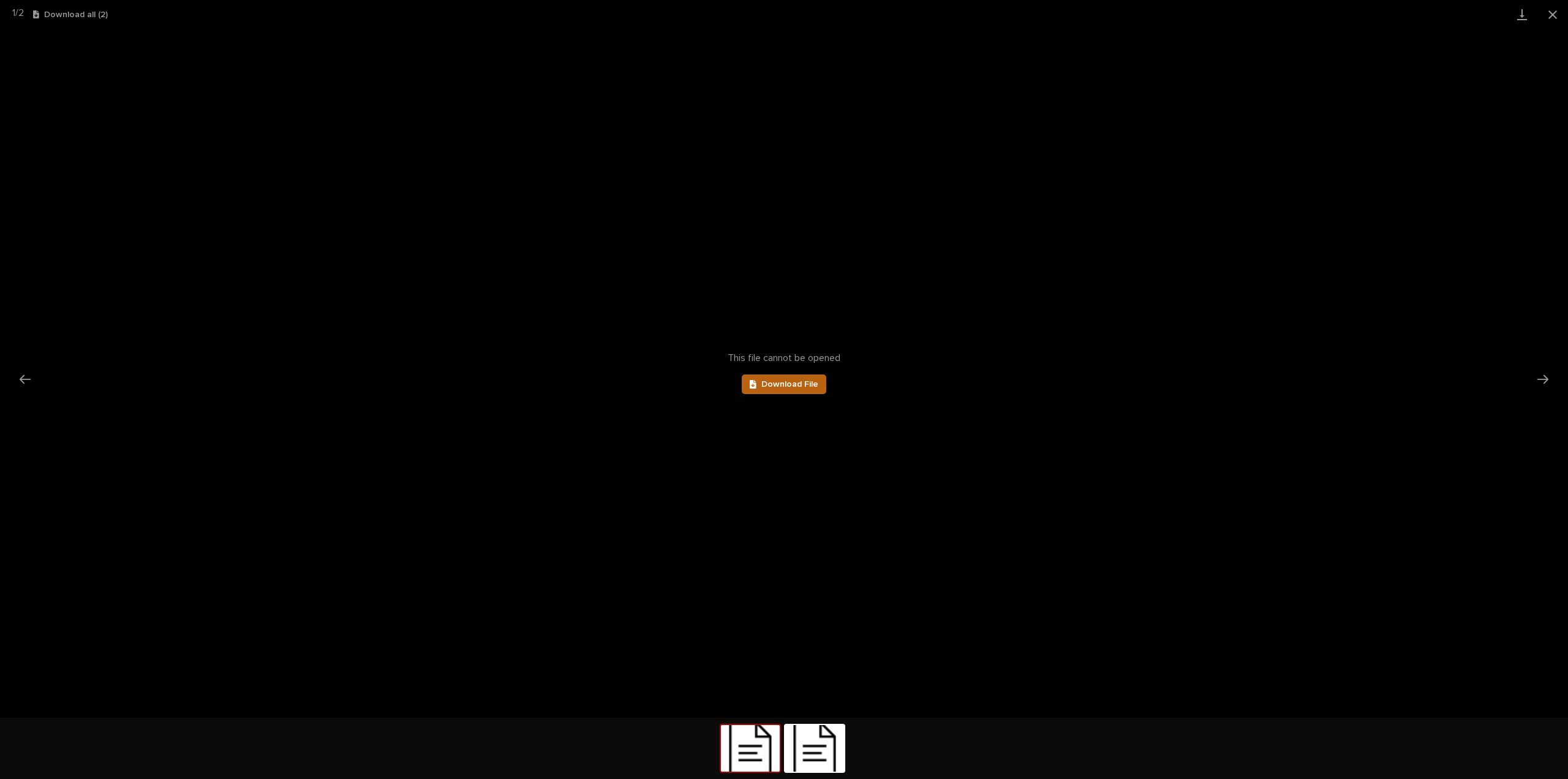
click at [762, 386] on span "Download File" at bounding box center [790, 384] width 57 height 9
click at [1543, 375] on button "Next slide" at bounding box center [1543, 379] width 26 height 24
click at [759, 387] on div at bounding box center [756, 384] width 11 height 9
click at [816, 392] on link "Download File" at bounding box center [784, 384] width 85 height 20
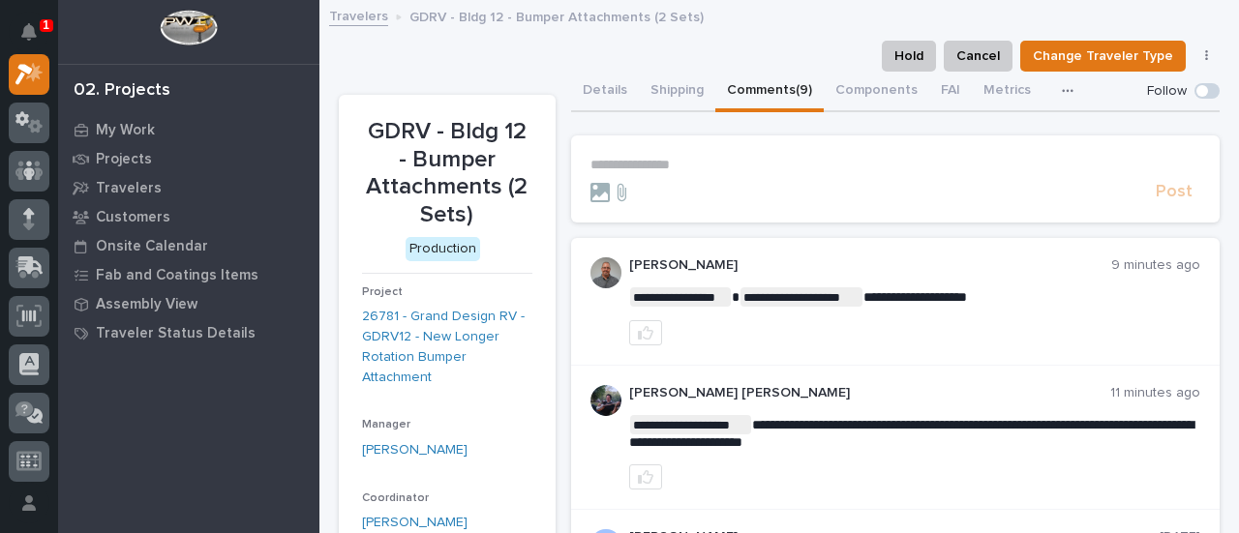
click at [706, 167] on p "**********" at bounding box center [896, 165] width 611 height 16
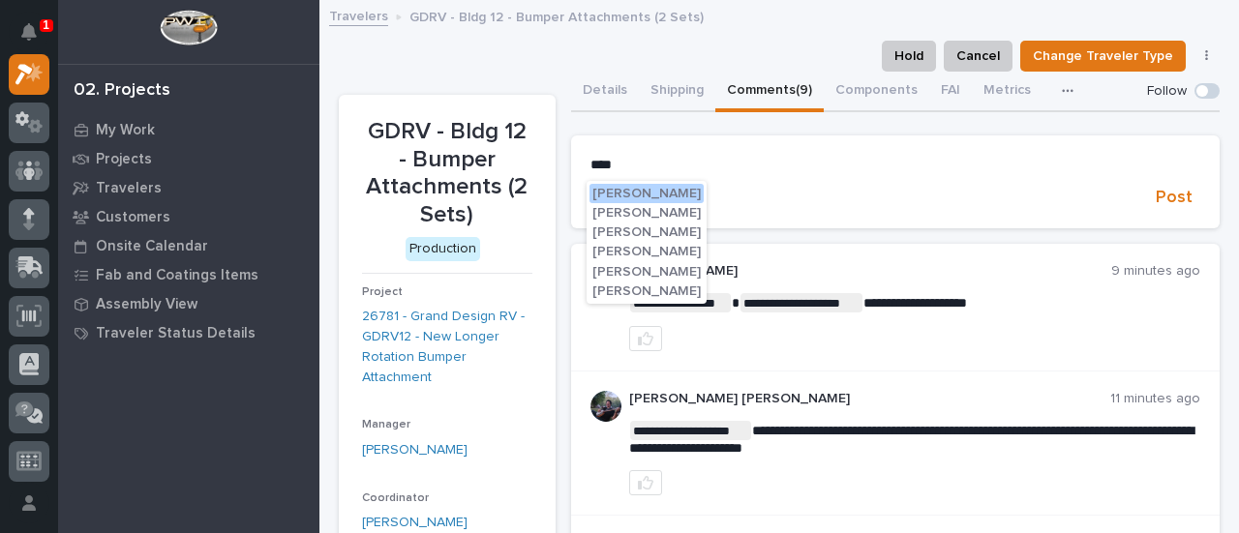
click at [656, 234] on span "Mark Miller" at bounding box center [647, 233] width 108 height 14
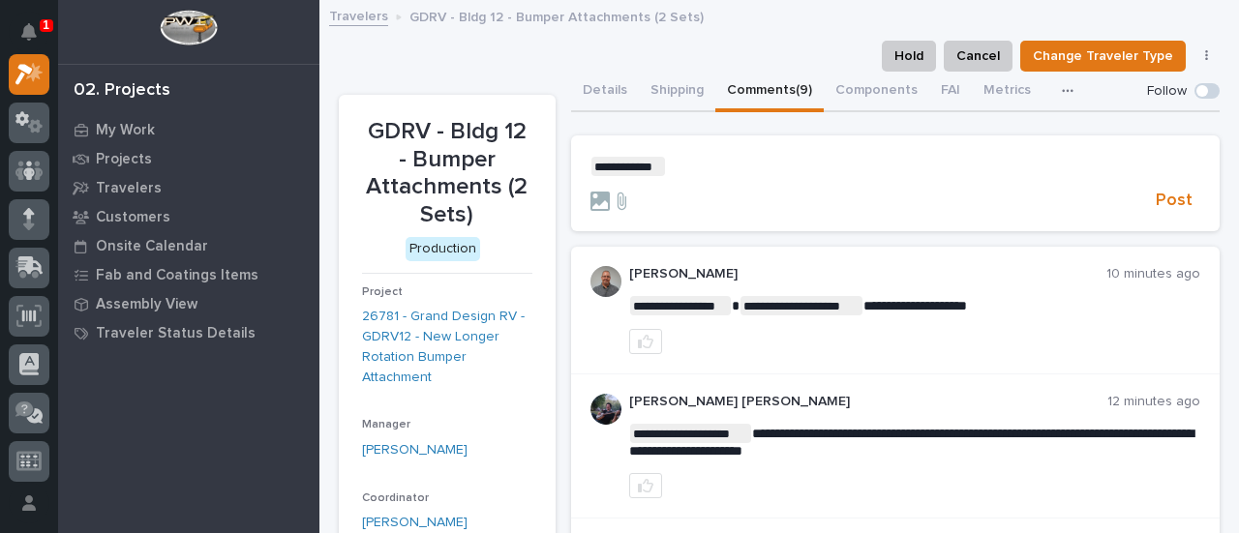
click at [705, 167] on p "**********" at bounding box center [896, 166] width 611 height 19
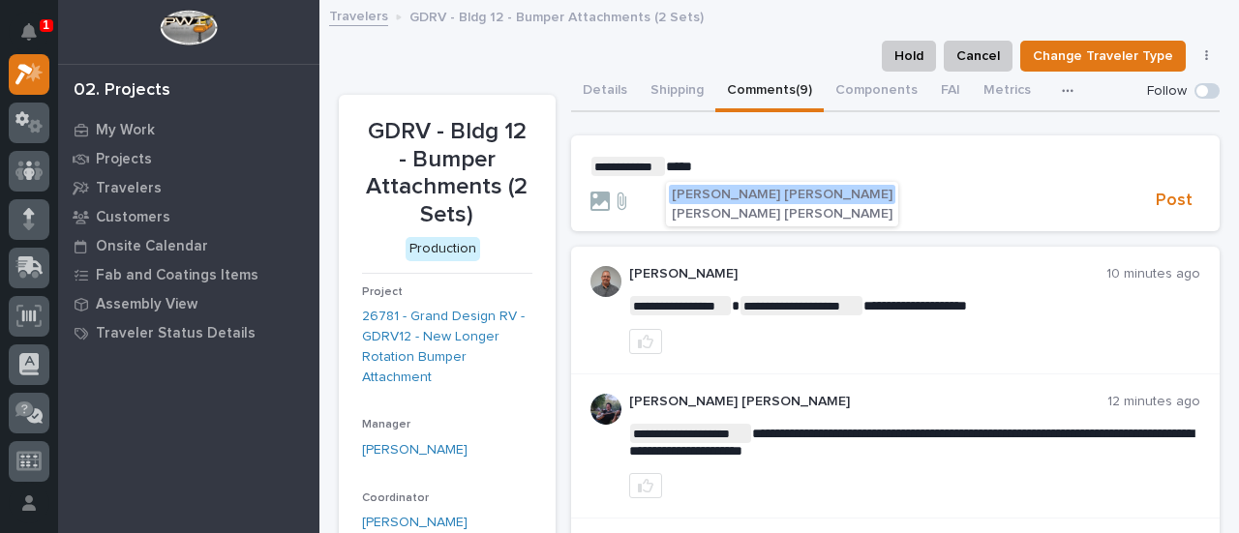
click at [719, 191] on span "Kyle Dean Miller" at bounding box center [782, 195] width 221 height 14
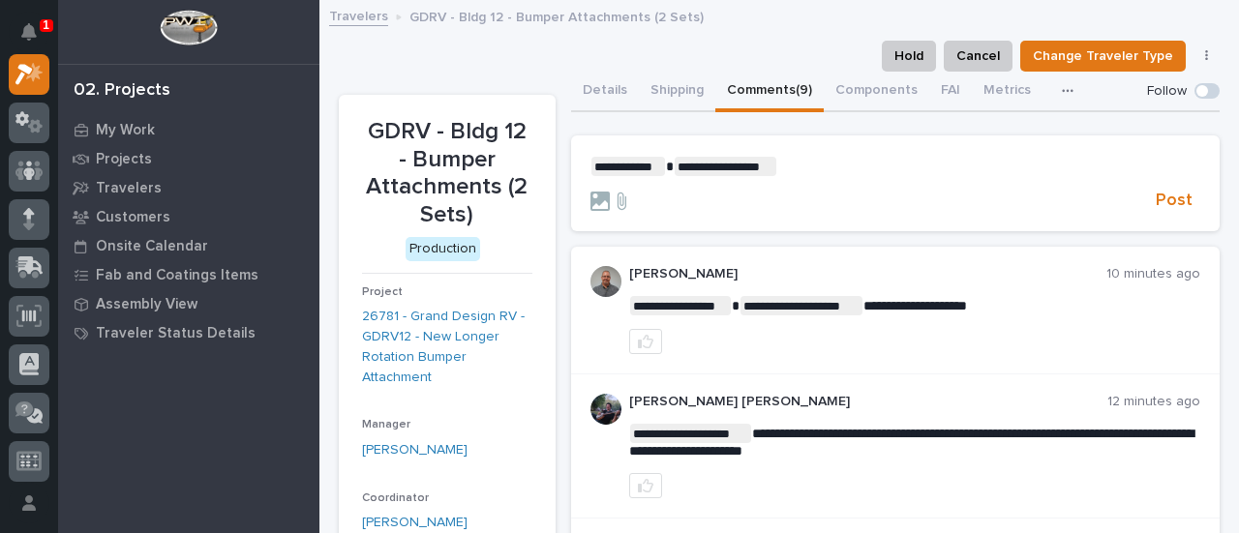
click at [790, 165] on p "**********" at bounding box center [896, 166] width 611 height 19
click at [1164, 196] on span "Post" at bounding box center [1174, 201] width 37 height 22
